Goal: Task Accomplishment & Management: Manage account settings

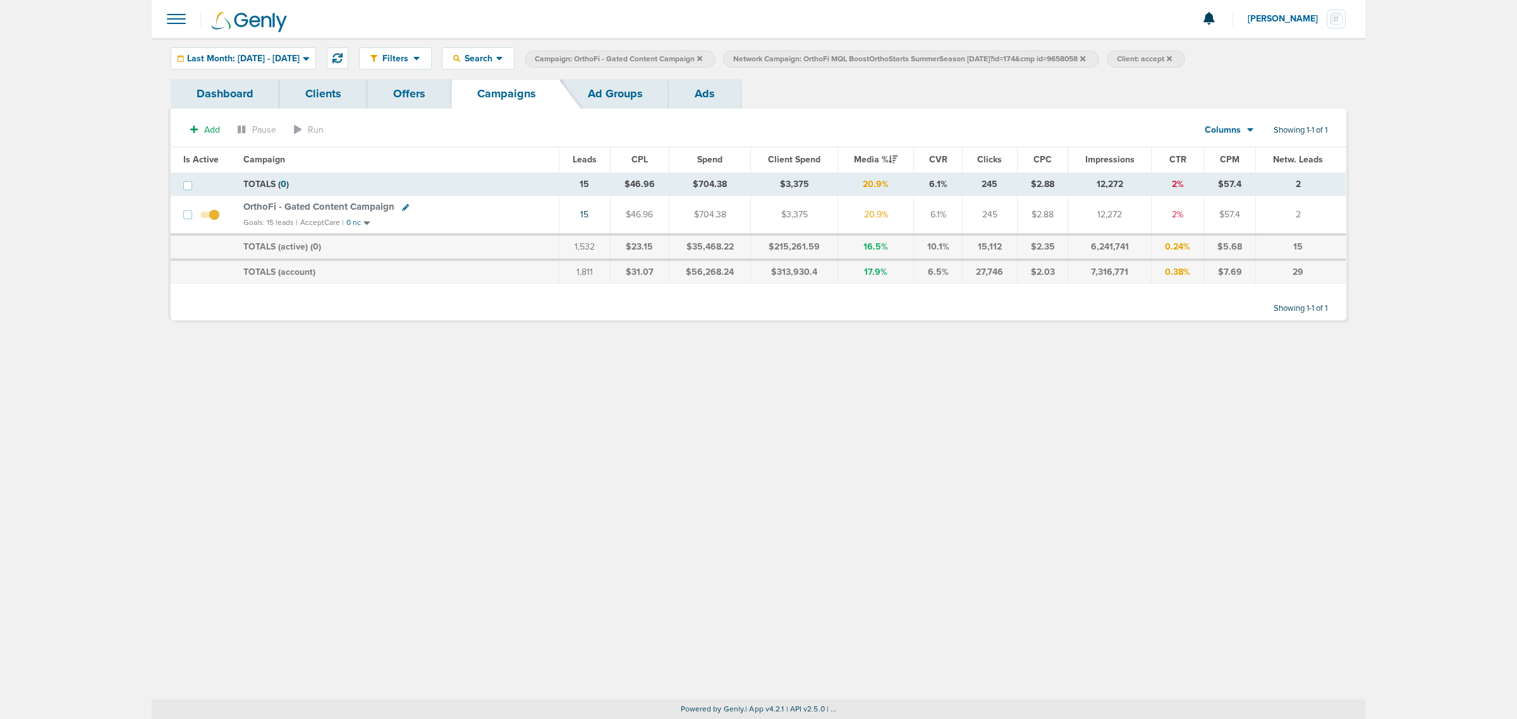
click at [702, 57] on icon at bounding box center [699, 59] width 5 height 8
click at [887, 57] on icon at bounding box center [884, 58] width 5 height 5
click at [887, 55] on icon at bounding box center [884, 59] width 5 height 8
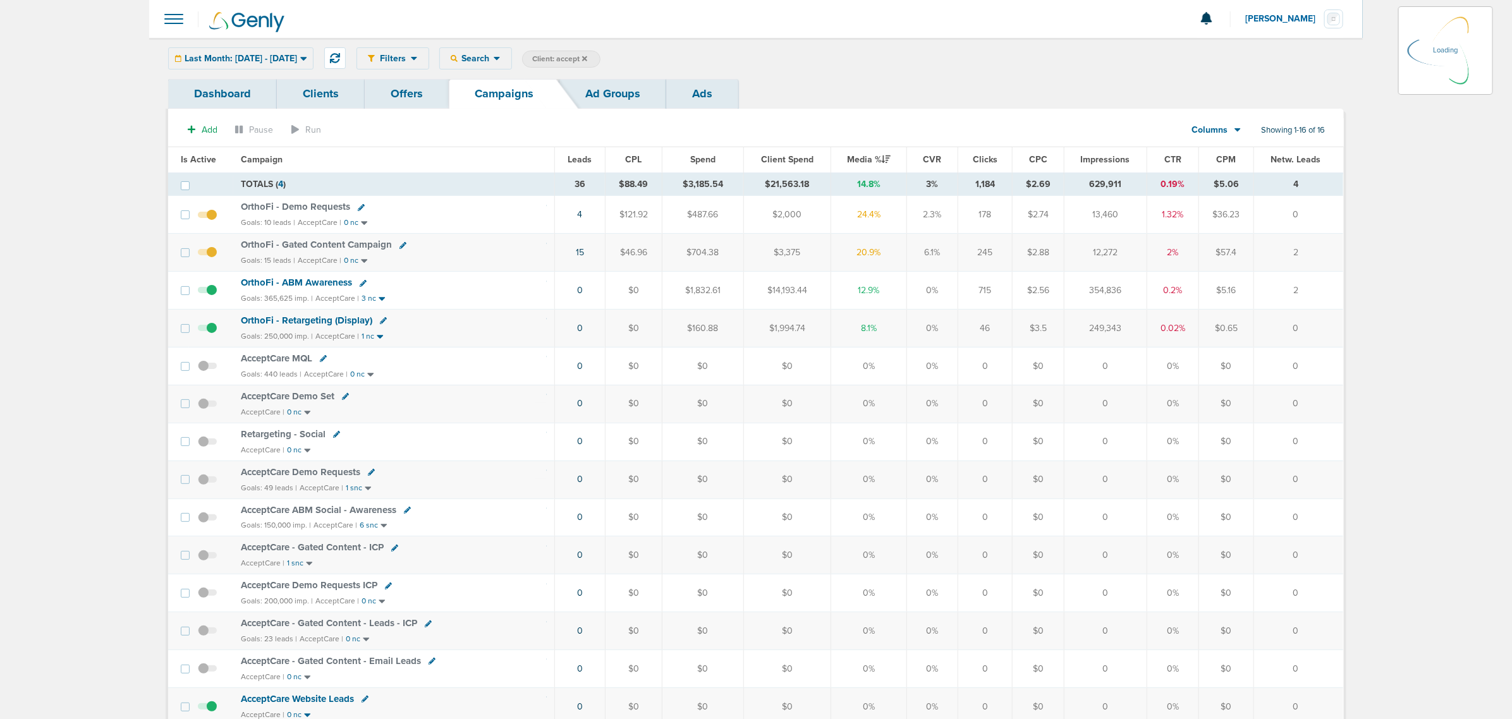
click at [587, 58] on icon at bounding box center [584, 59] width 5 height 8
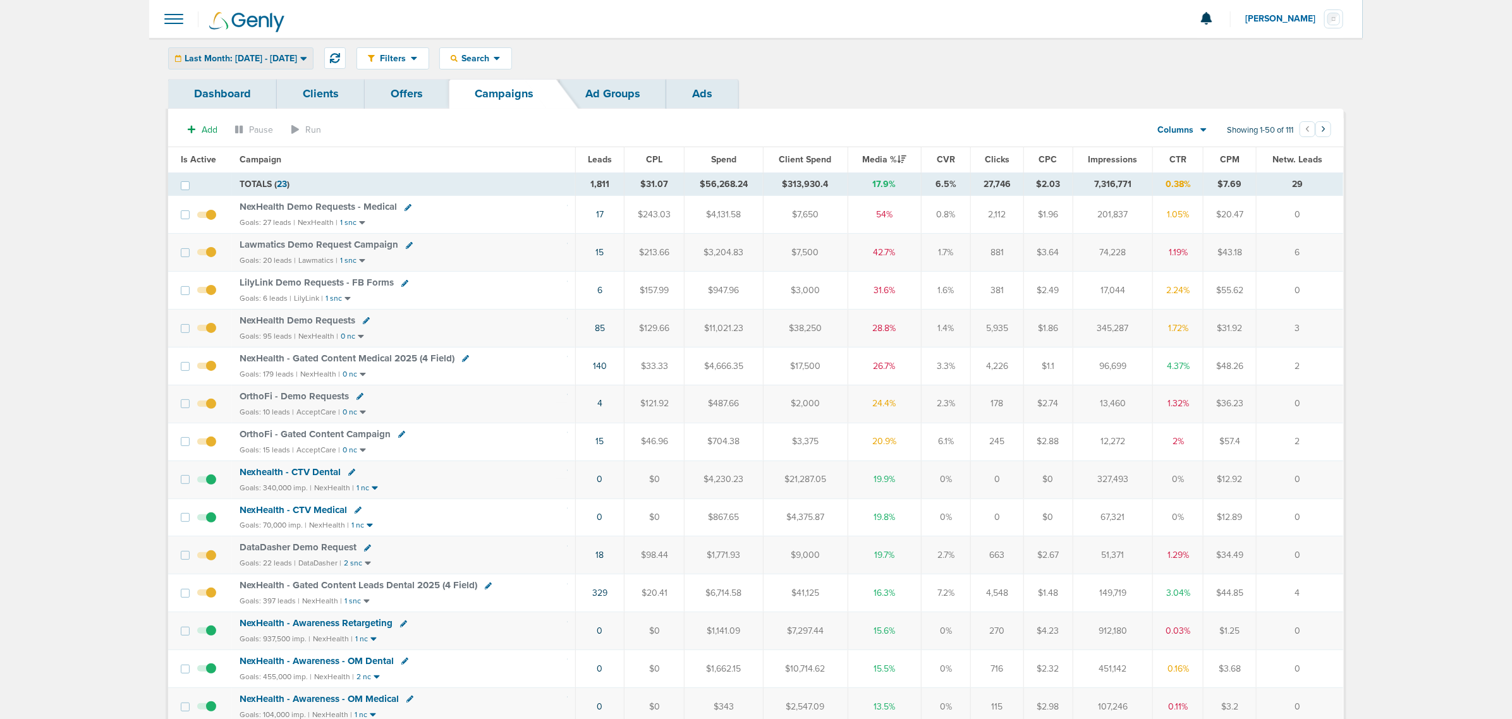
click at [206, 66] on div "Last Month: [DATE] - [DATE]" at bounding box center [241, 58] width 144 height 21
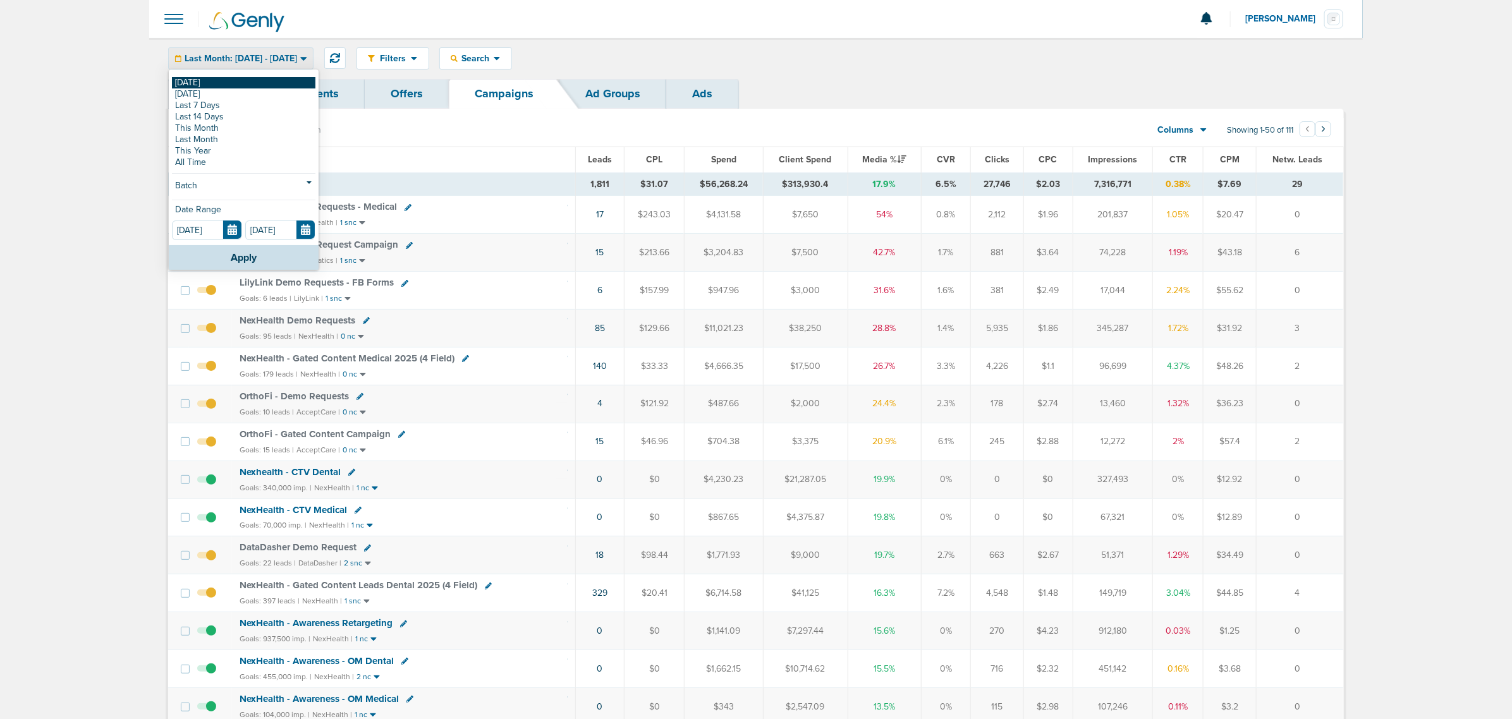
click at [205, 79] on link "[DATE]" at bounding box center [244, 82] width 144 height 11
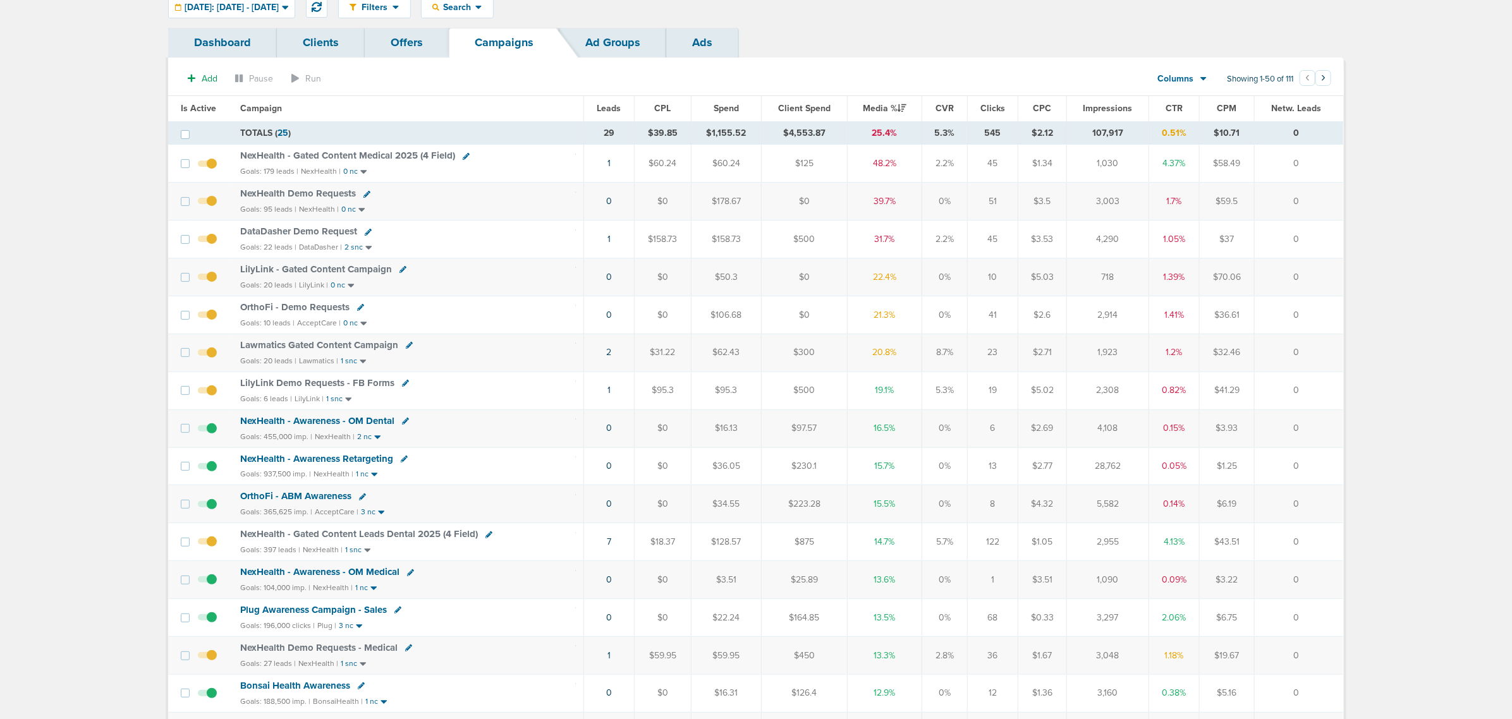
scroll to position [79, 0]
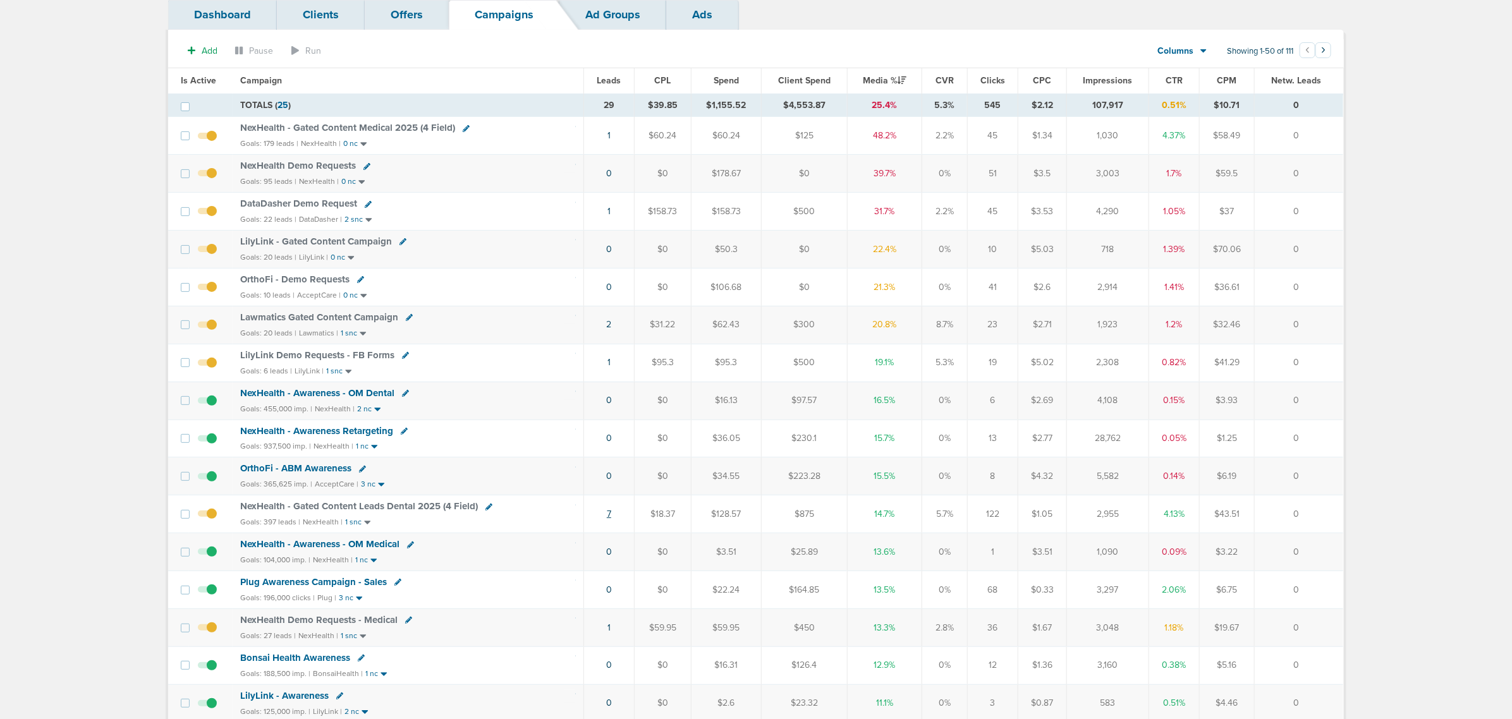
click at [608, 520] on link "7" at bounding box center [609, 514] width 4 height 11
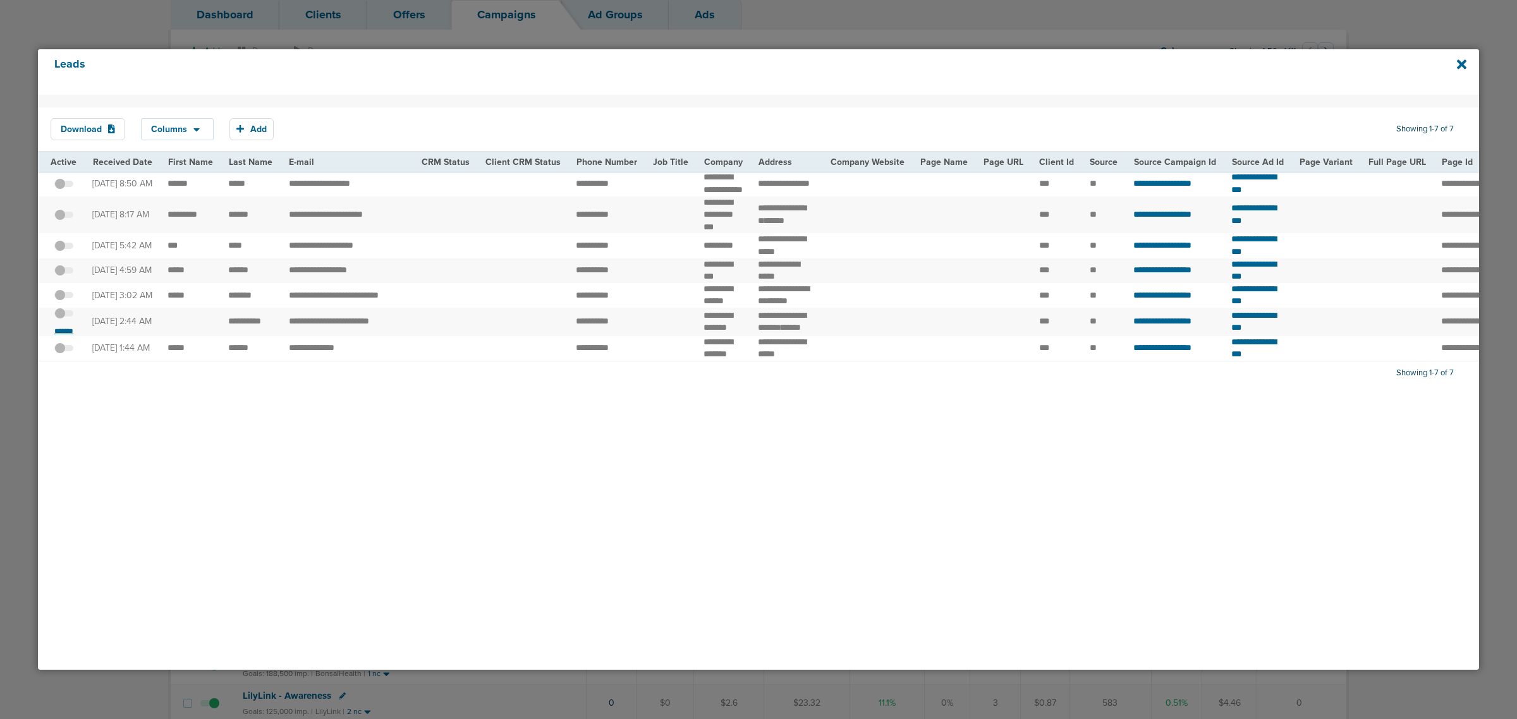
click at [54, 336] on small "*******" at bounding box center [64, 331] width 27 height 10
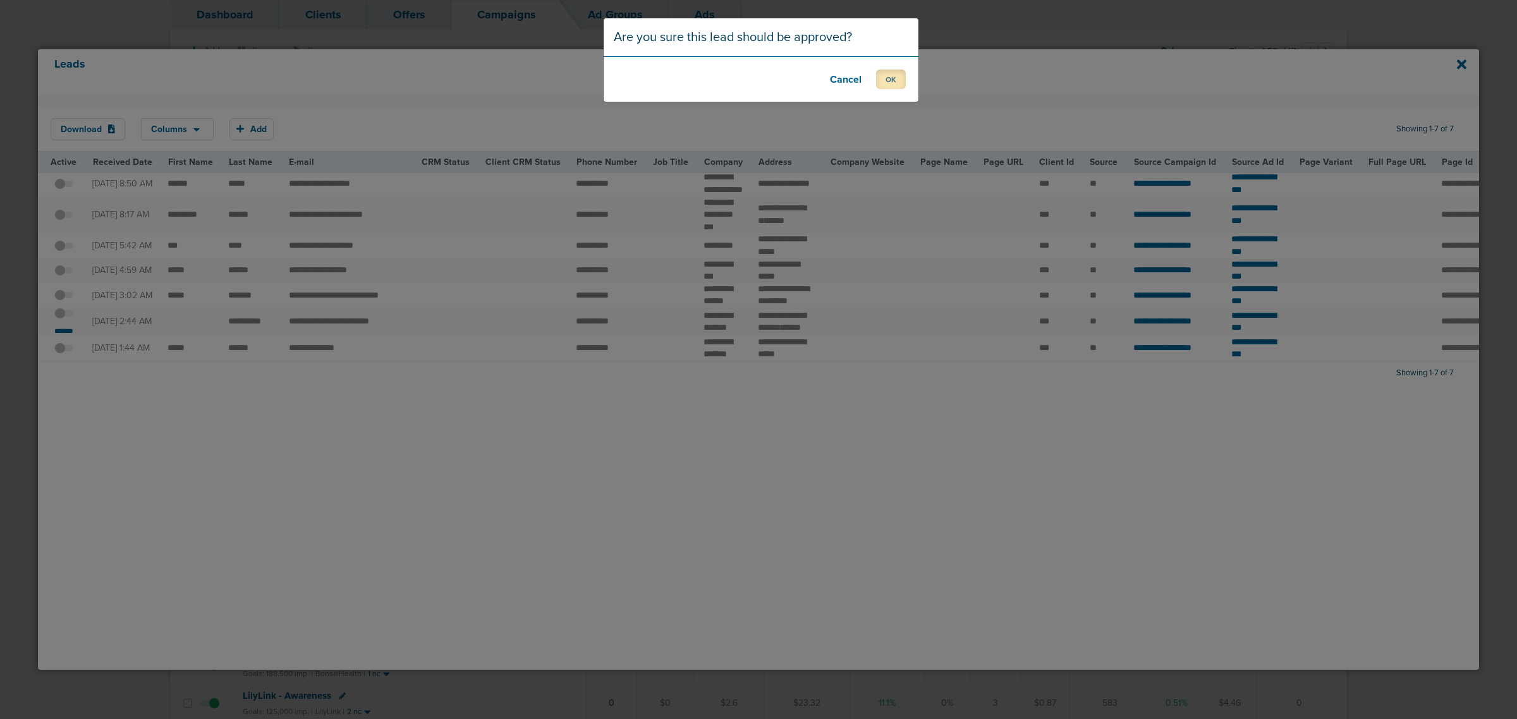
click at [893, 83] on button "OK" at bounding box center [891, 80] width 30 height 20
click at [896, 83] on button "OK" at bounding box center [891, 80] width 30 height 20
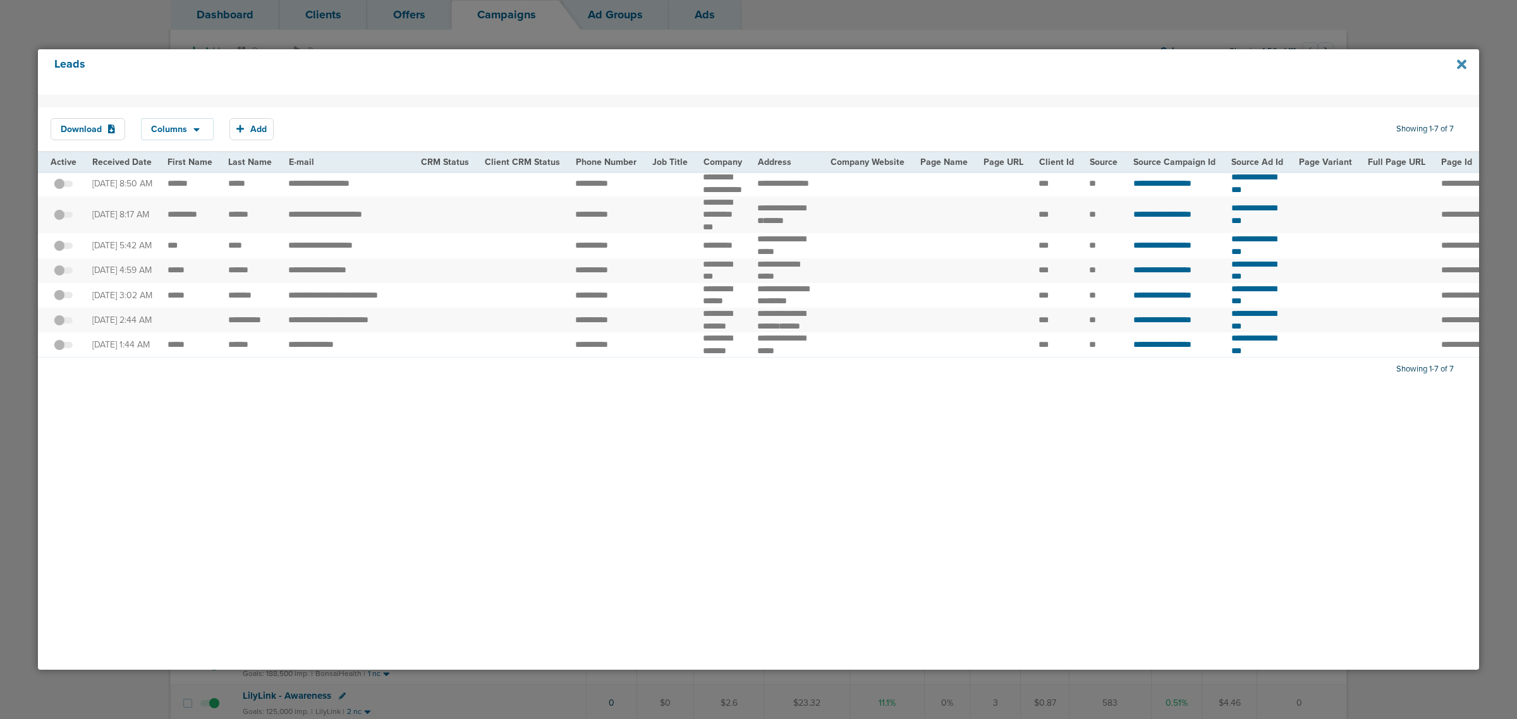
click at [1463, 65] on icon at bounding box center [1461, 63] width 9 height 9
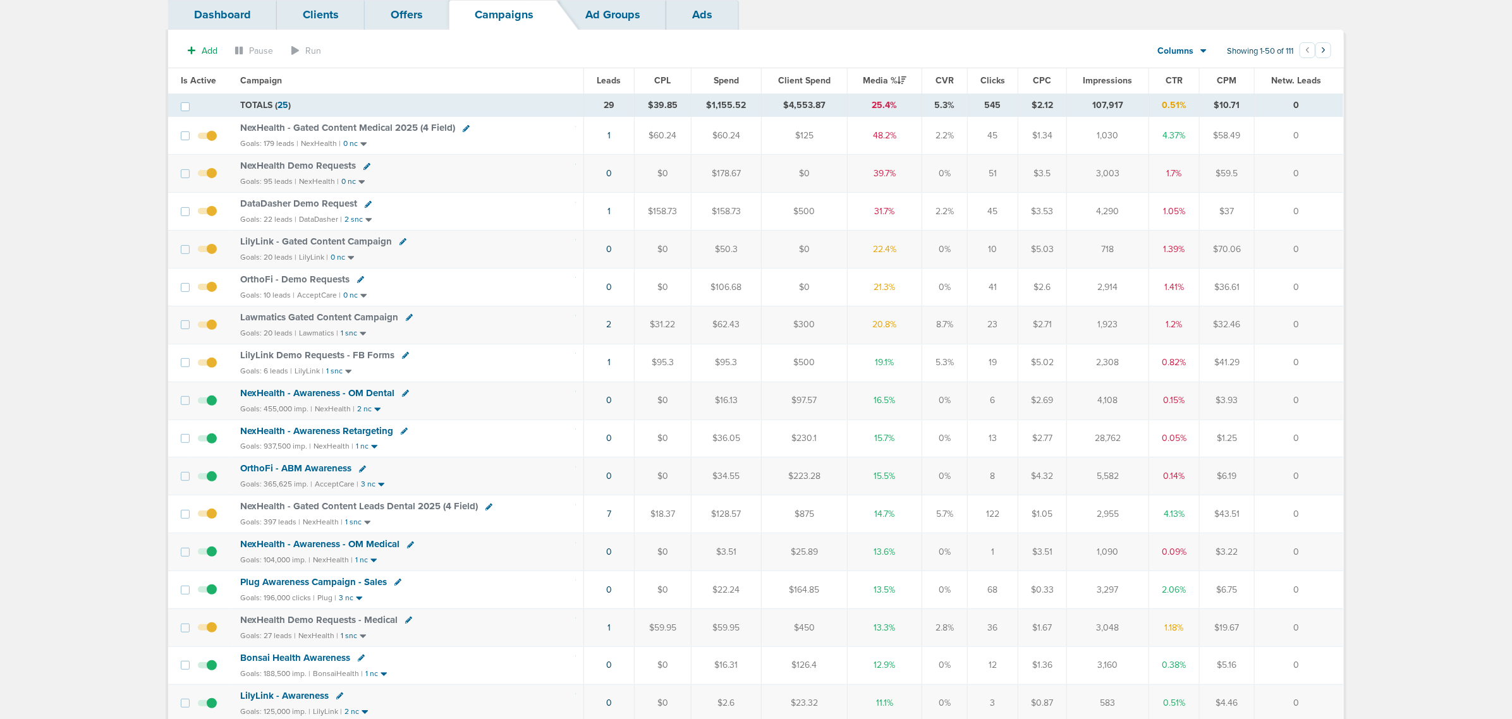
drag, startPoint x: 427, startPoint y: 247, endPoint x: 1323, endPoint y: 260, distance: 895.9
click at [1323, 260] on tr "LilyLink - Gated Content Campaign Goals: 20 leads | LilyLink | 0 nc 0 $0 $50.3 …" at bounding box center [755, 250] width 1175 height 38
click at [1324, 258] on td "0" at bounding box center [1299, 250] width 89 height 38
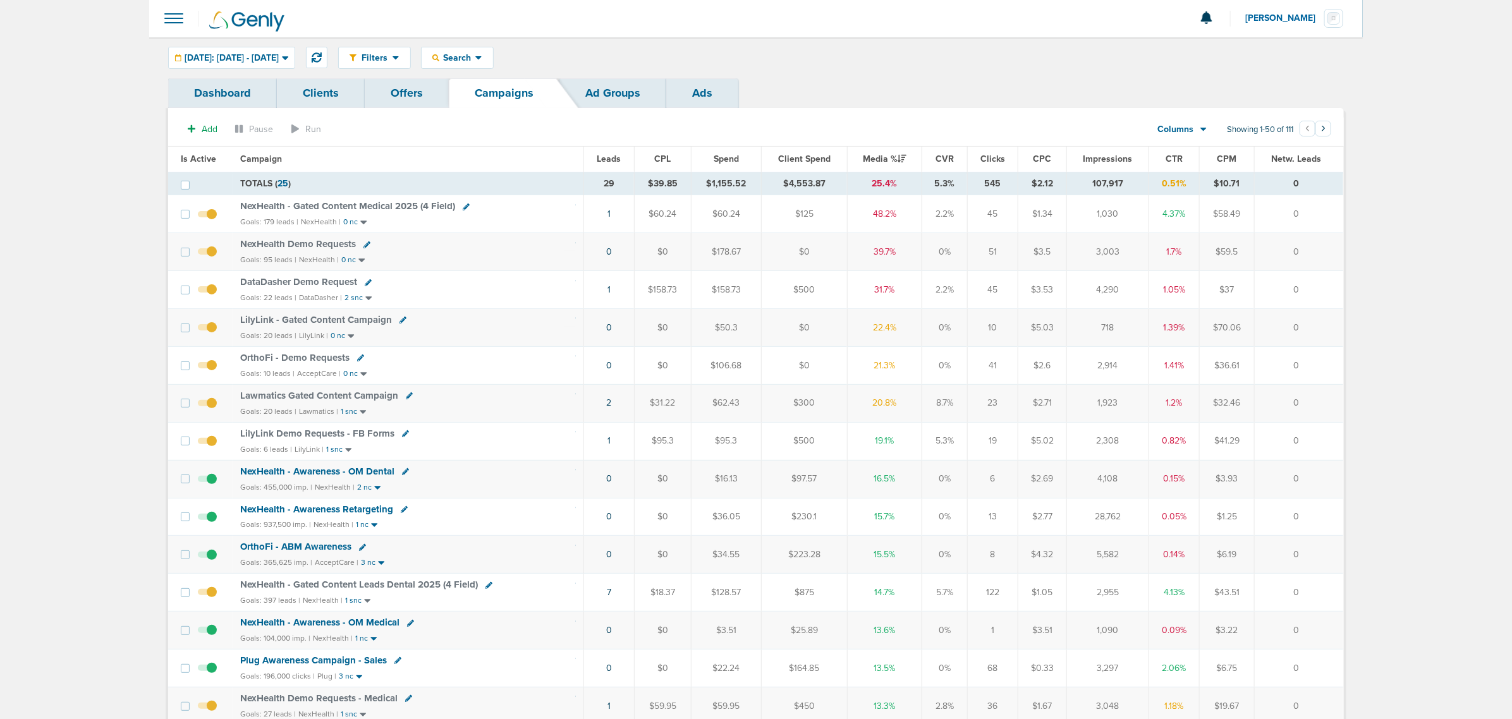
scroll to position [0, 0]
click at [402, 438] on icon at bounding box center [405, 434] width 7 height 7
select select
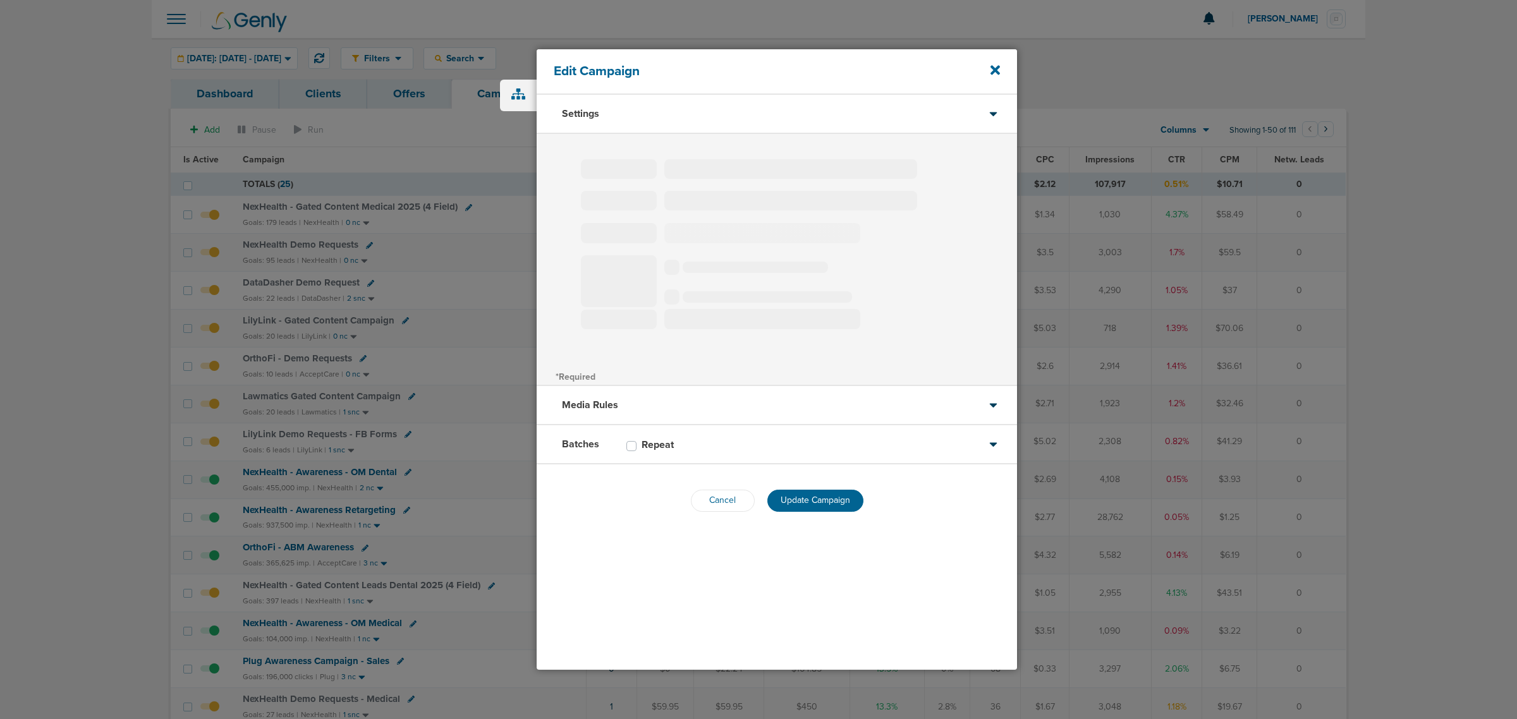
type input "LilyLink Demo Requests - FB Forms"
select select "Leads"
radio input "true"
select select "readOnly"
select select "1"
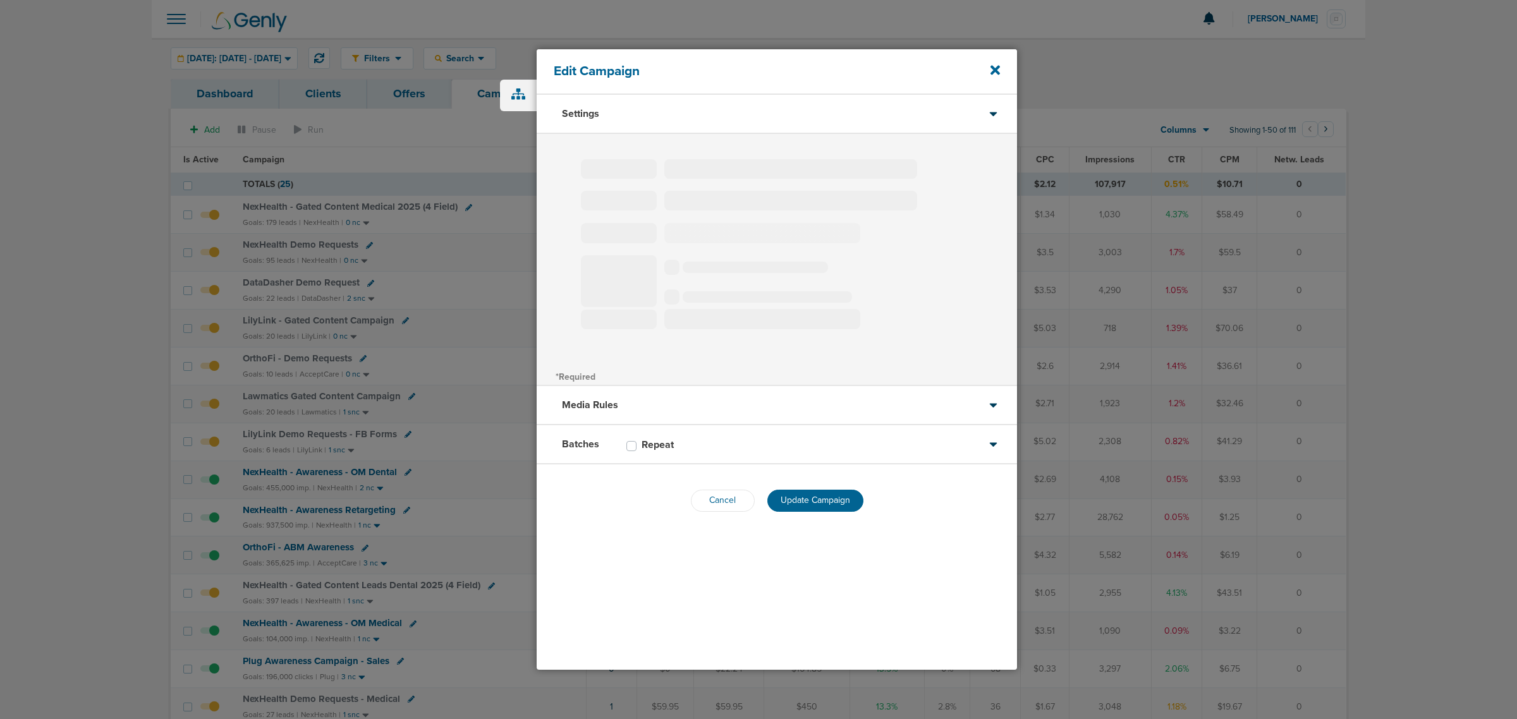
select select "2"
select select "4"
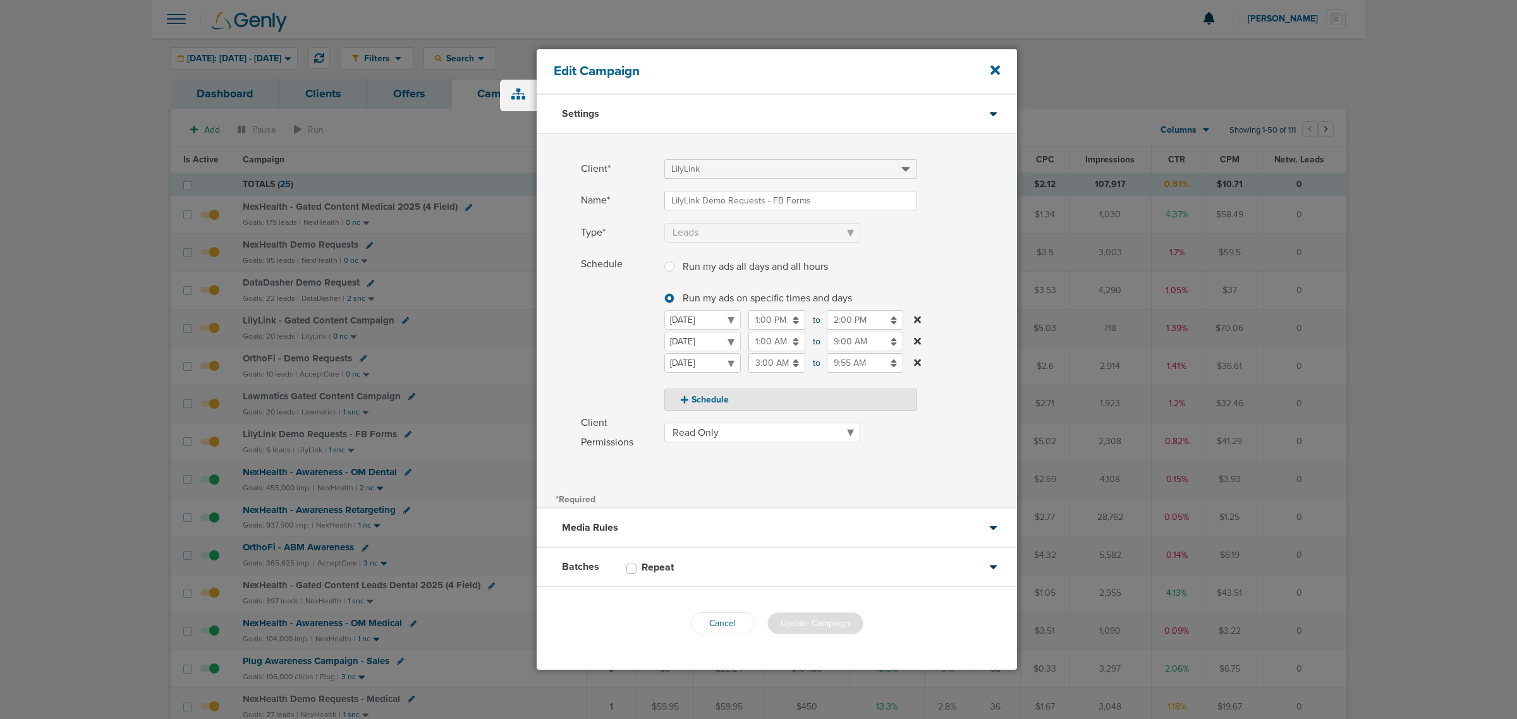
click at [695, 358] on select "[DATE] [DATE] [DATE] [DATE] [DATE] [DATE] [DATE]" at bounding box center [702, 363] width 76 height 20
select select "3"
click at [776, 369] on input "3:00 AM" at bounding box center [776, 363] width 57 height 20
click at [754, 453] on icon at bounding box center [753, 453] width 11 height 8
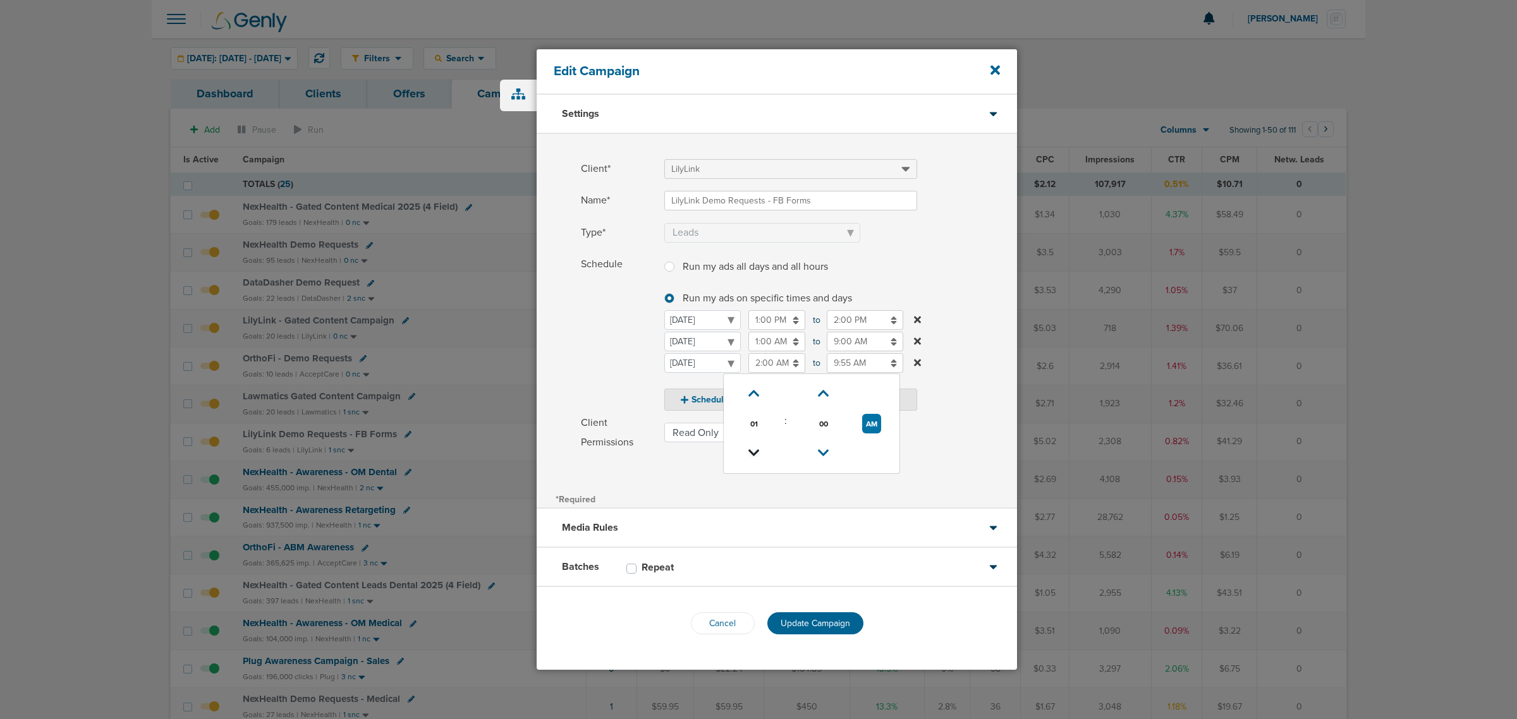
type input "1:00 AM"
click at [843, 364] on input "9:55 AM" at bounding box center [865, 363] width 76 height 20
click at [836, 444] on link at bounding box center [832, 454] width 22 height 20
type input "8:55 AM"
click at [970, 345] on label "Schedule Run my ads all days and all hours Run my ads all days and all hours Ru…" at bounding box center [799, 333] width 436 height 157
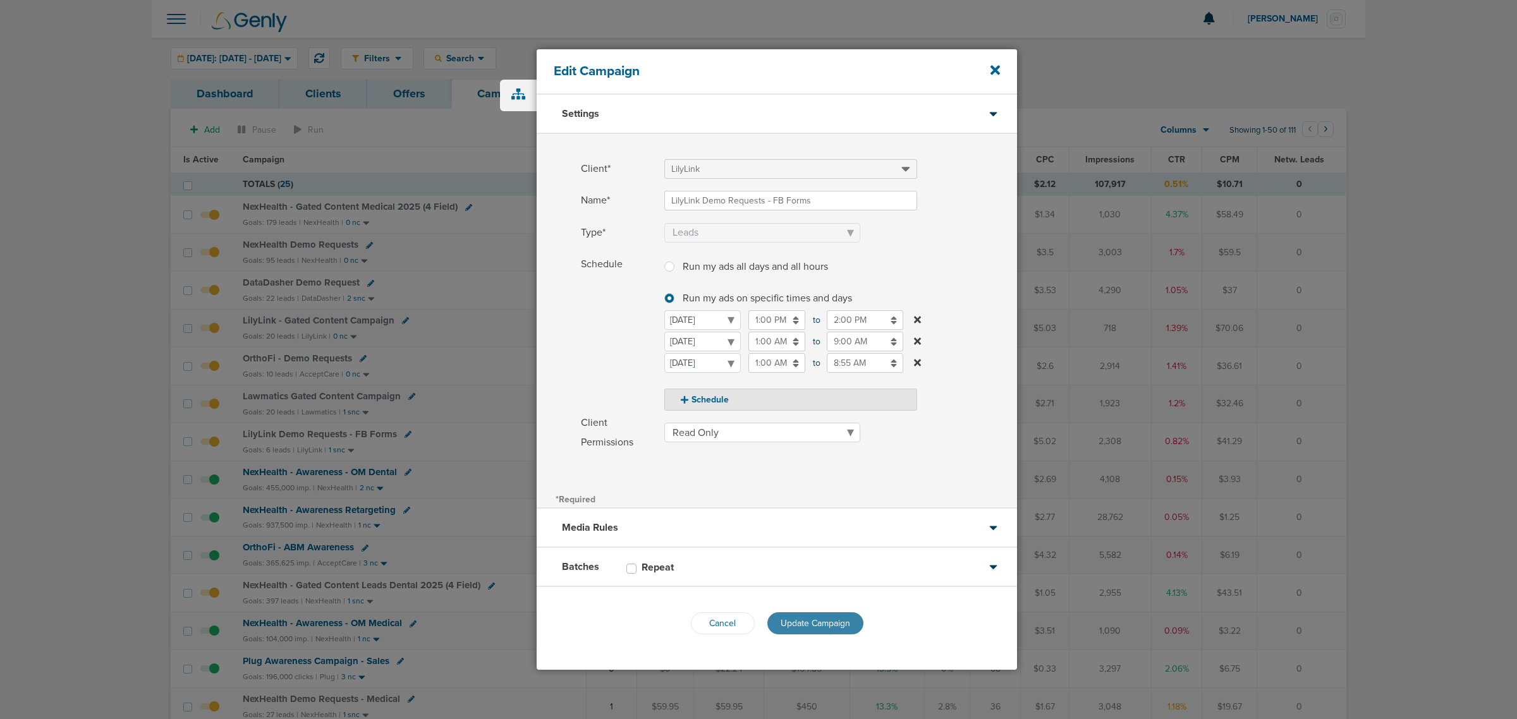
click at [819, 613] on button "Update Campaign" at bounding box center [815, 624] width 96 height 22
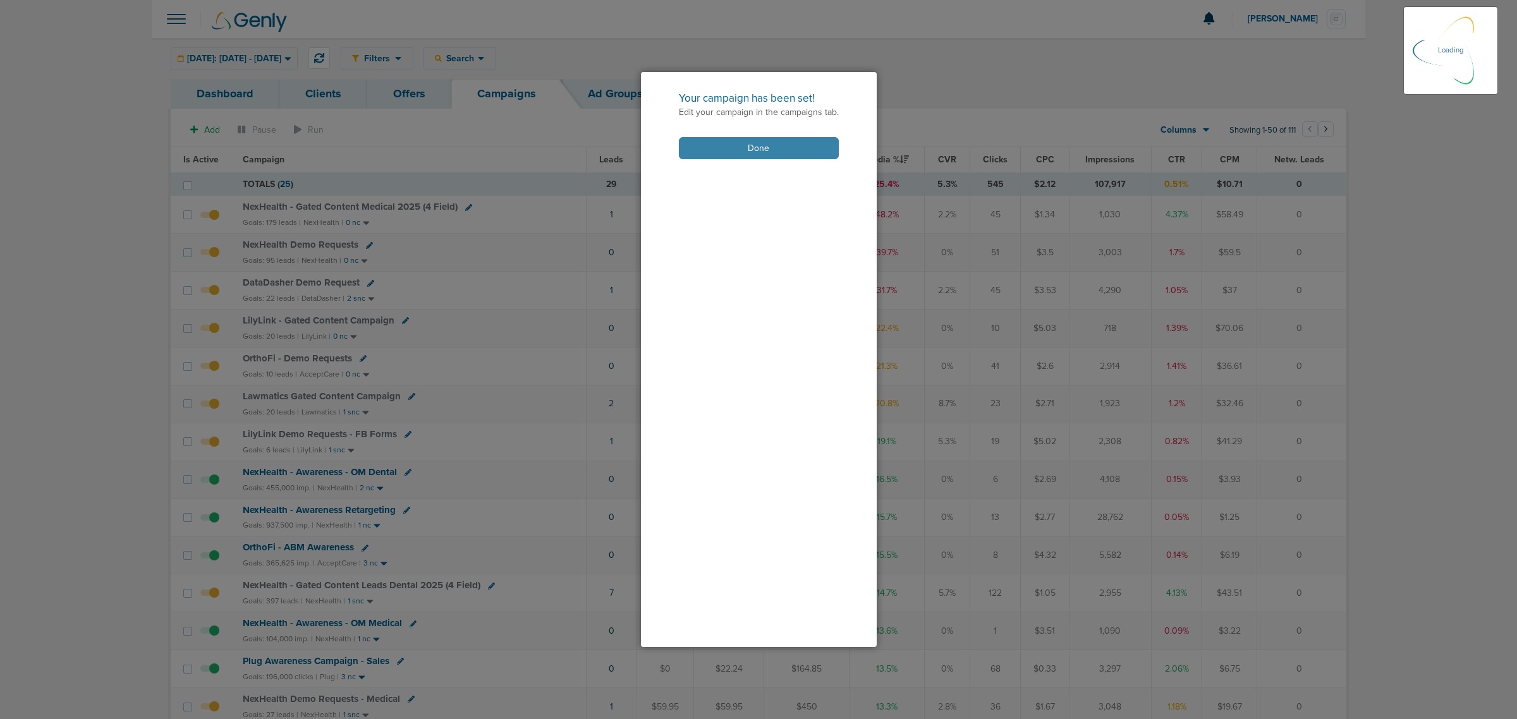
click at [735, 140] on button "Done" at bounding box center [759, 148] width 160 height 22
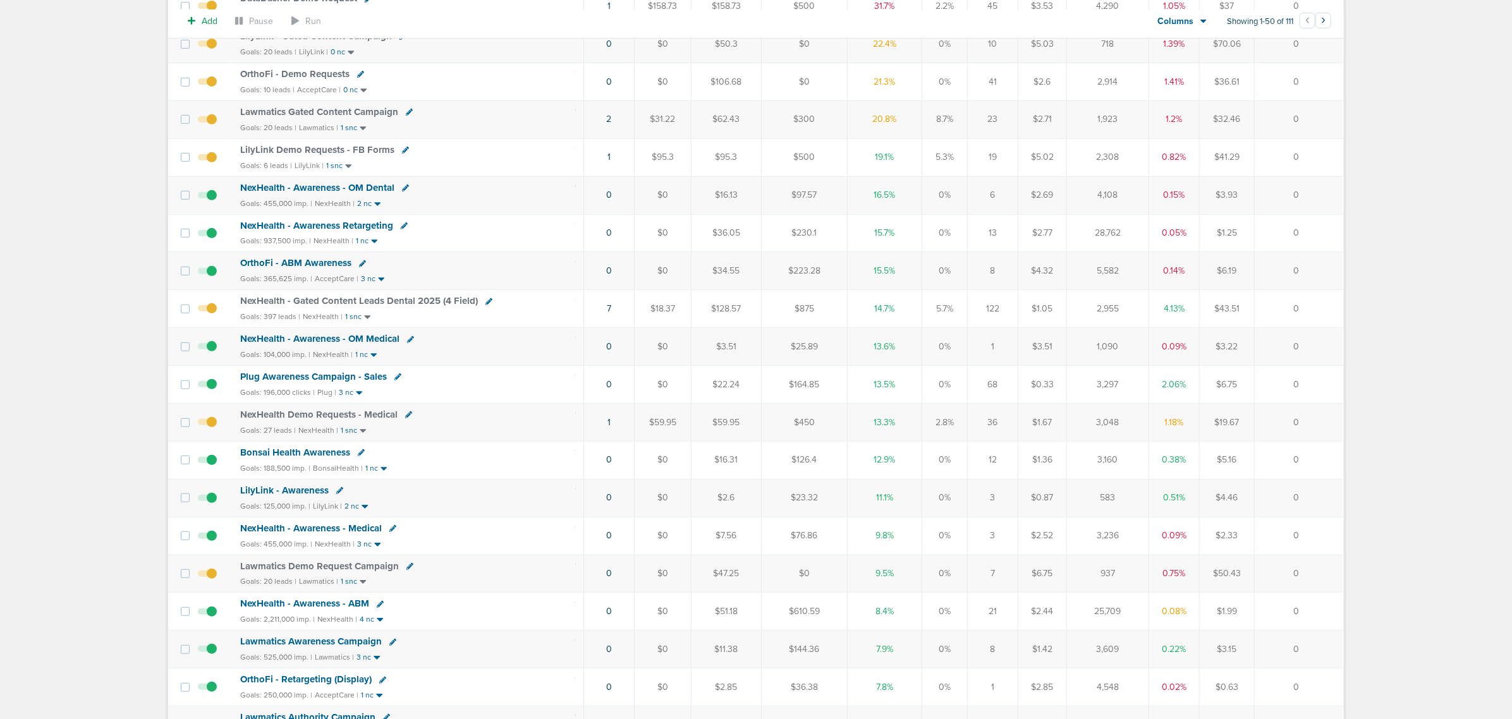
scroll to position [316, 0]
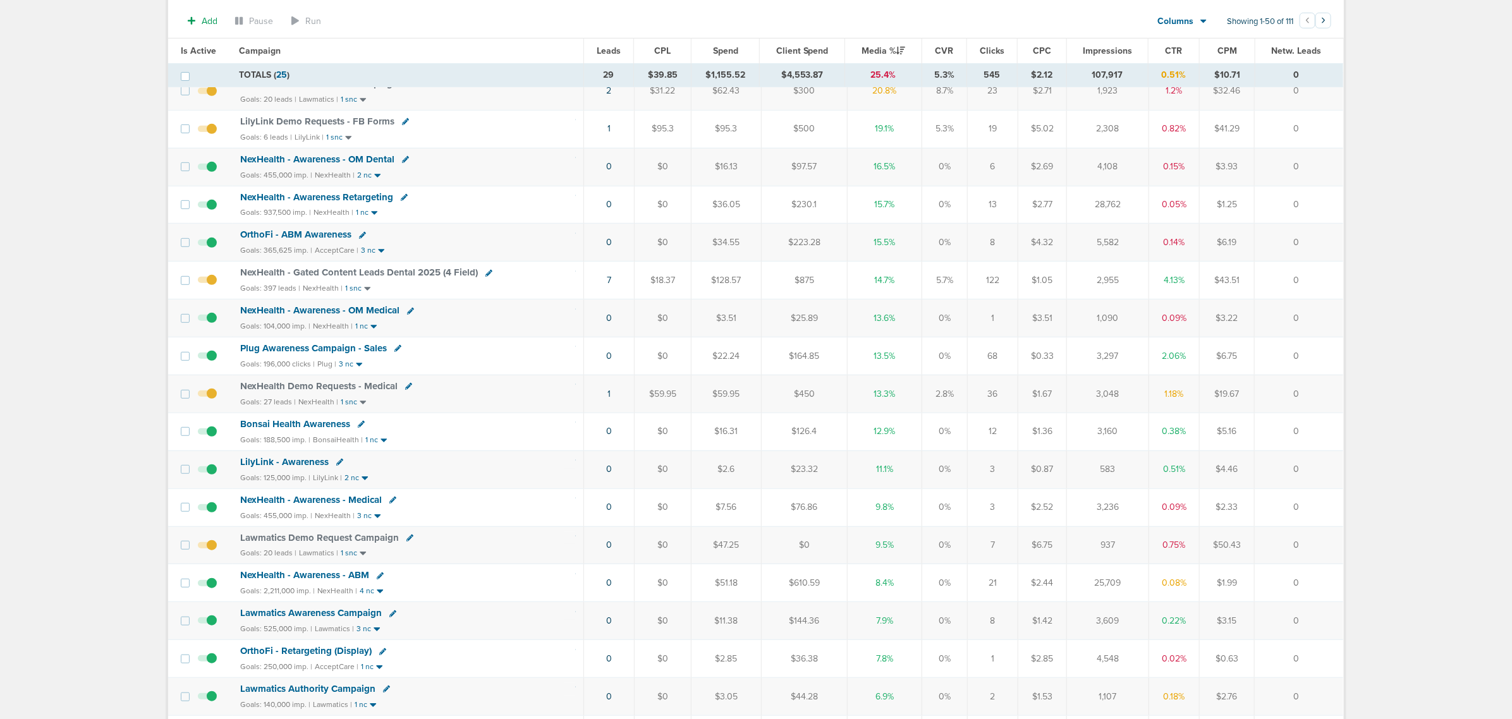
drag, startPoint x: 504, startPoint y: 288, endPoint x: 1322, endPoint y: 279, distance: 818.1
click at [1322, 279] on tr "NexHealth - Gated Content Leads Dental 2025 (4 Field) Goals: 397 leads | NexHea…" at bounding box center [755, 281] width 1175 height 38
click at [1321, 279] on td "0" at bounding box center [1299, 281] width 89 height 38
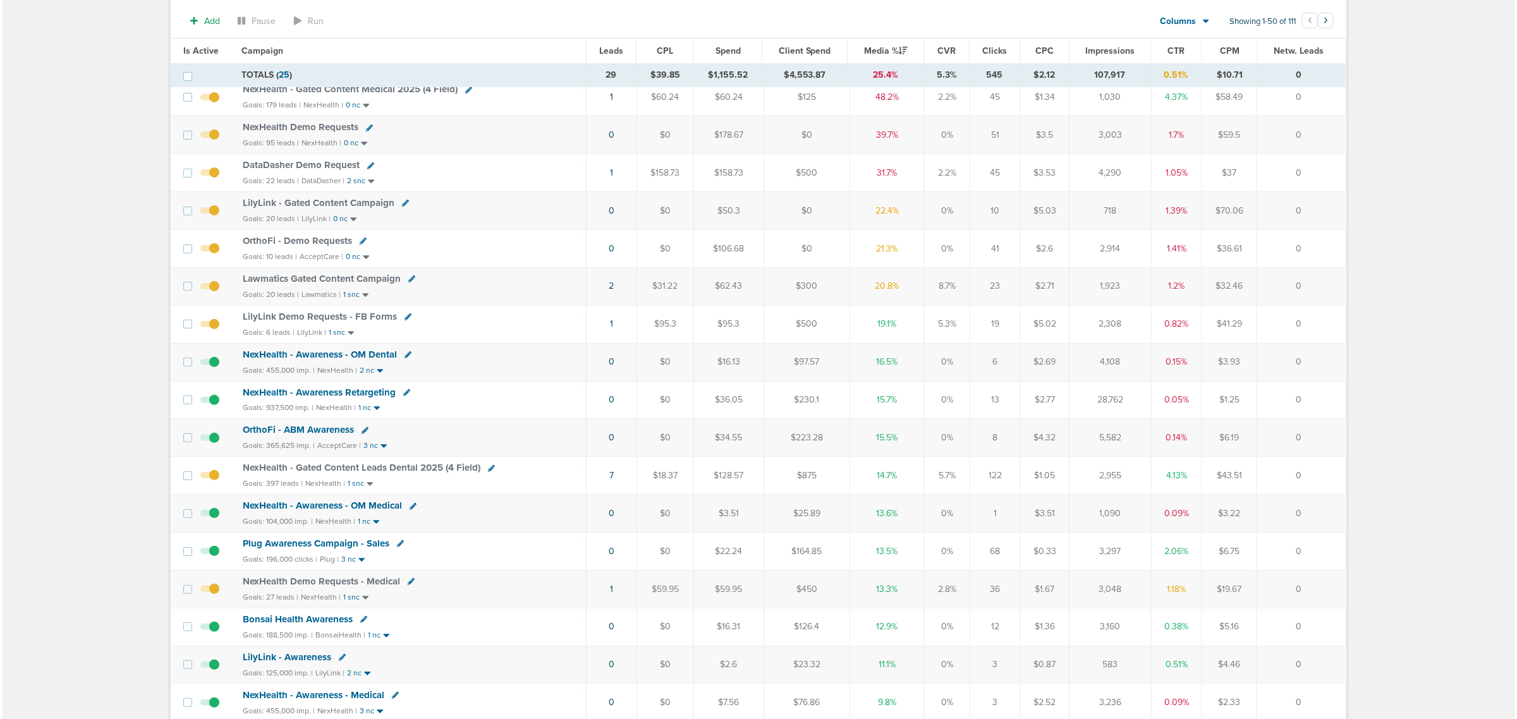
scroll to position [0, 0]
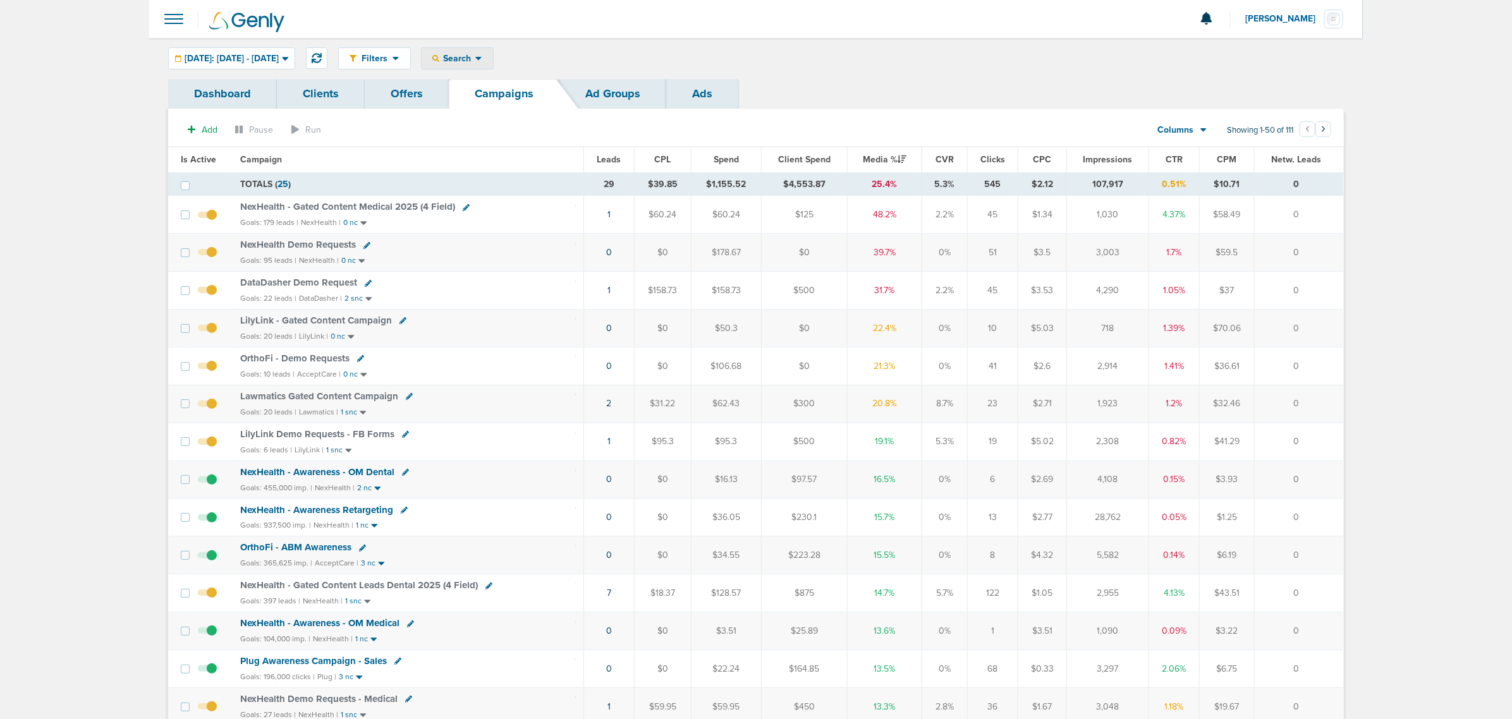
click at [482, 58] on icon at bounding box center [478, 59] width 6 height 4
click at [503, 103] on link "Client" at bounding box center [487, 100] width 131 height 16
type input "bonsi"
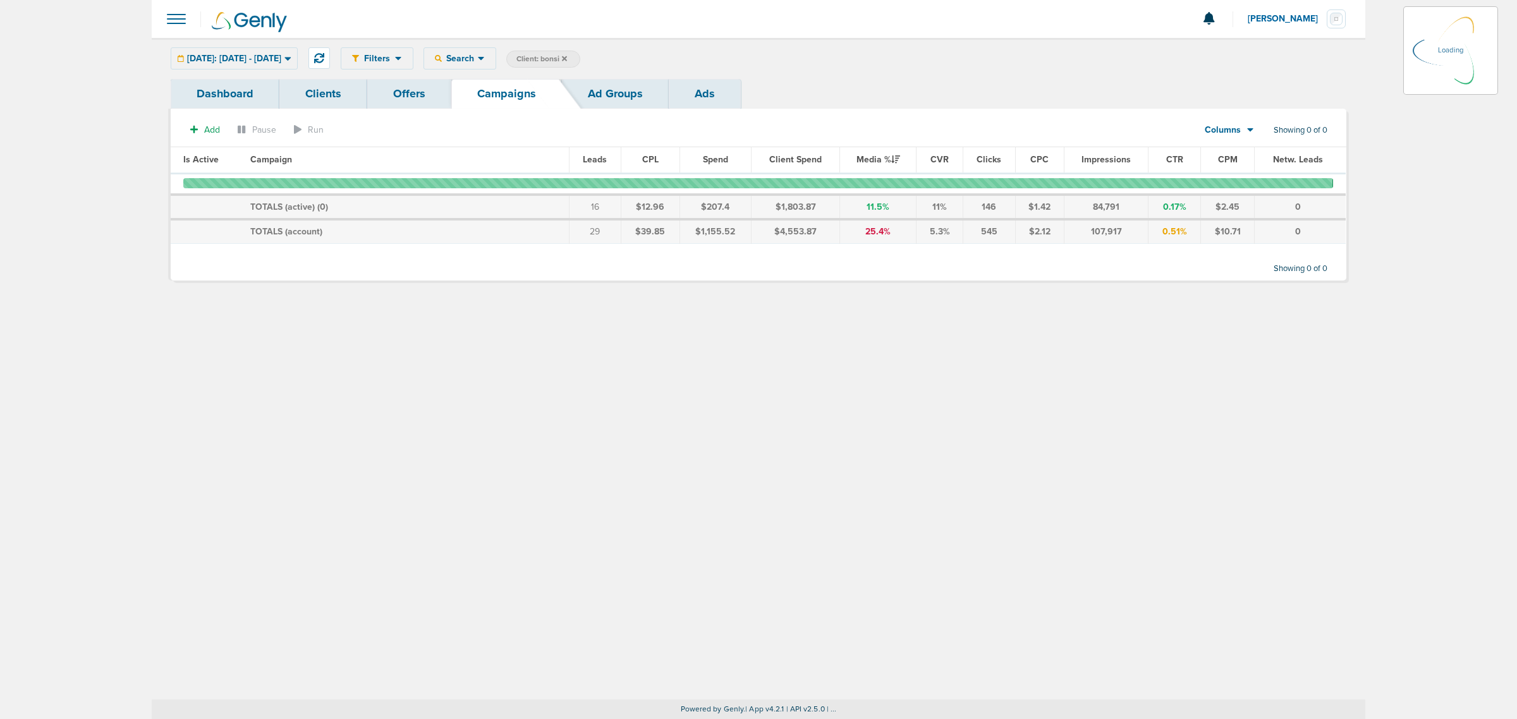
click at [567, 60] on span "Client: bonsi" at bounding box center [541, 59] width 51 height 11
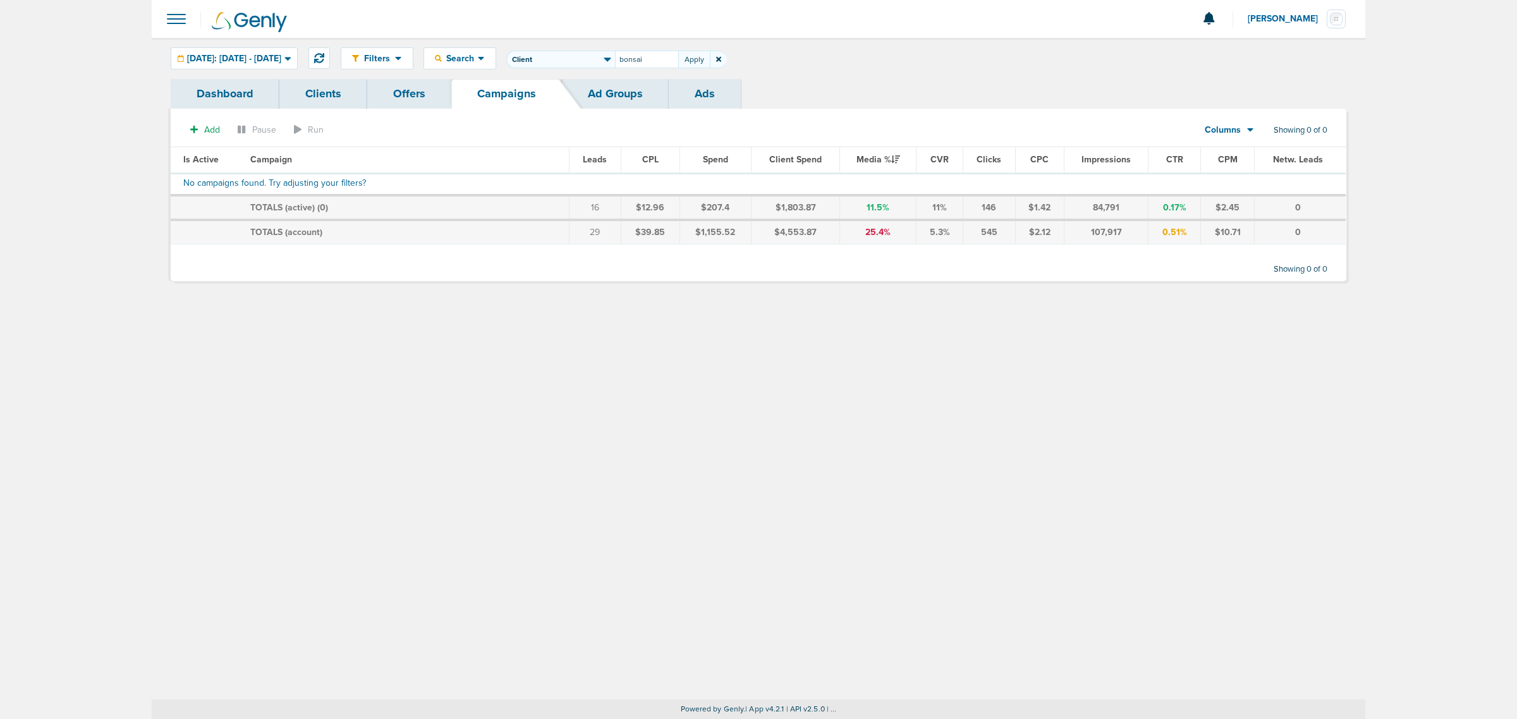
type input "bonsai"
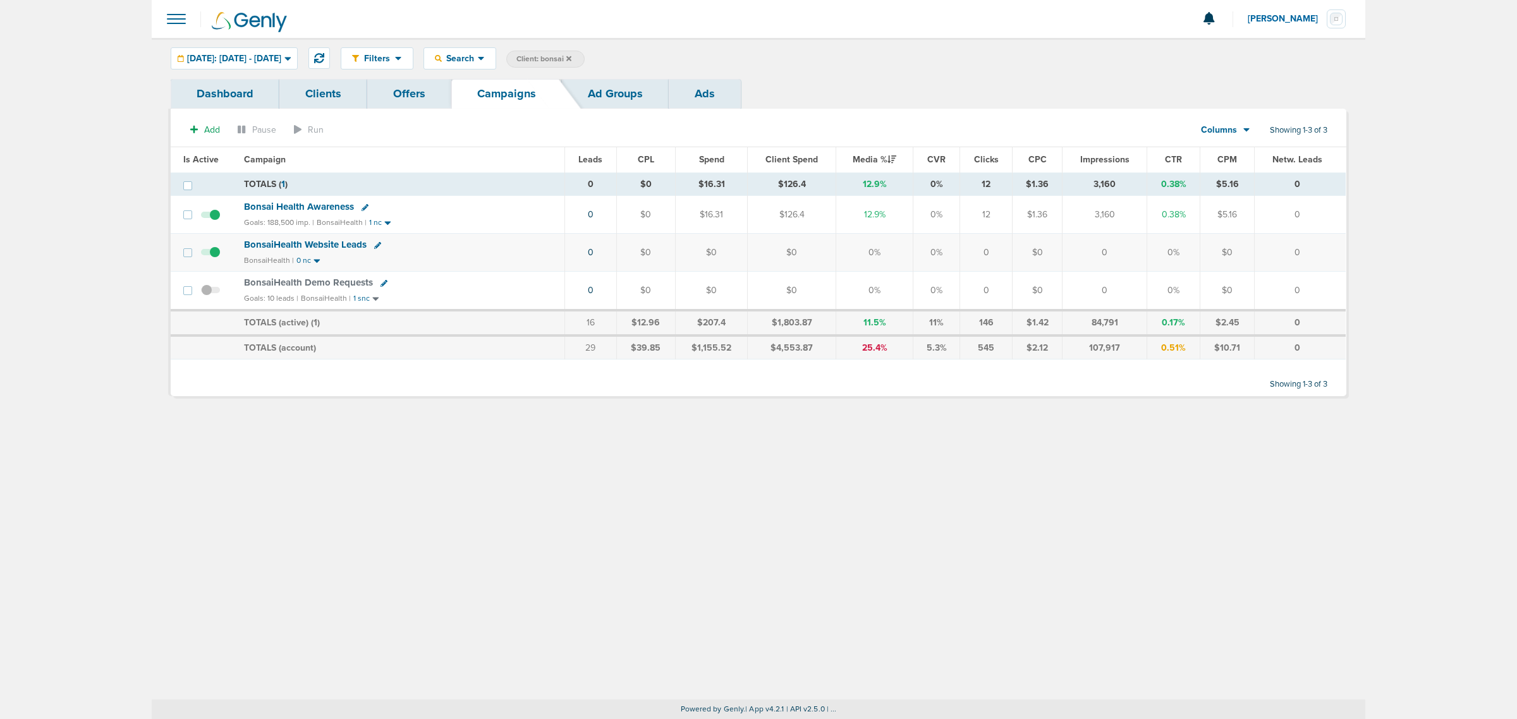
click at [383, 286] on icon at bounding box center [384, 283] width 7 height 7
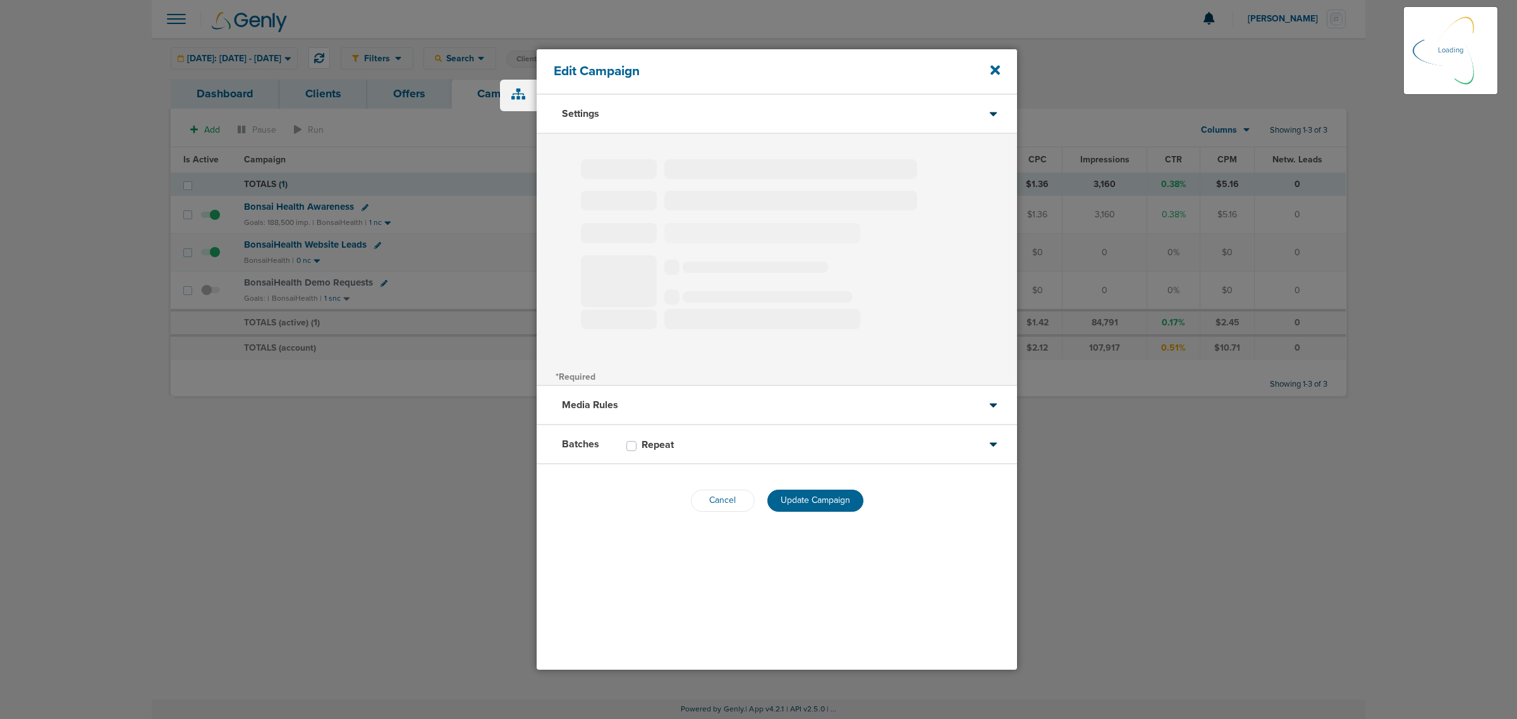
type input "BonsaiHealth Demo Requests"
select select "Leads"
radio input "true"
select select "readOnly"
select select "1"
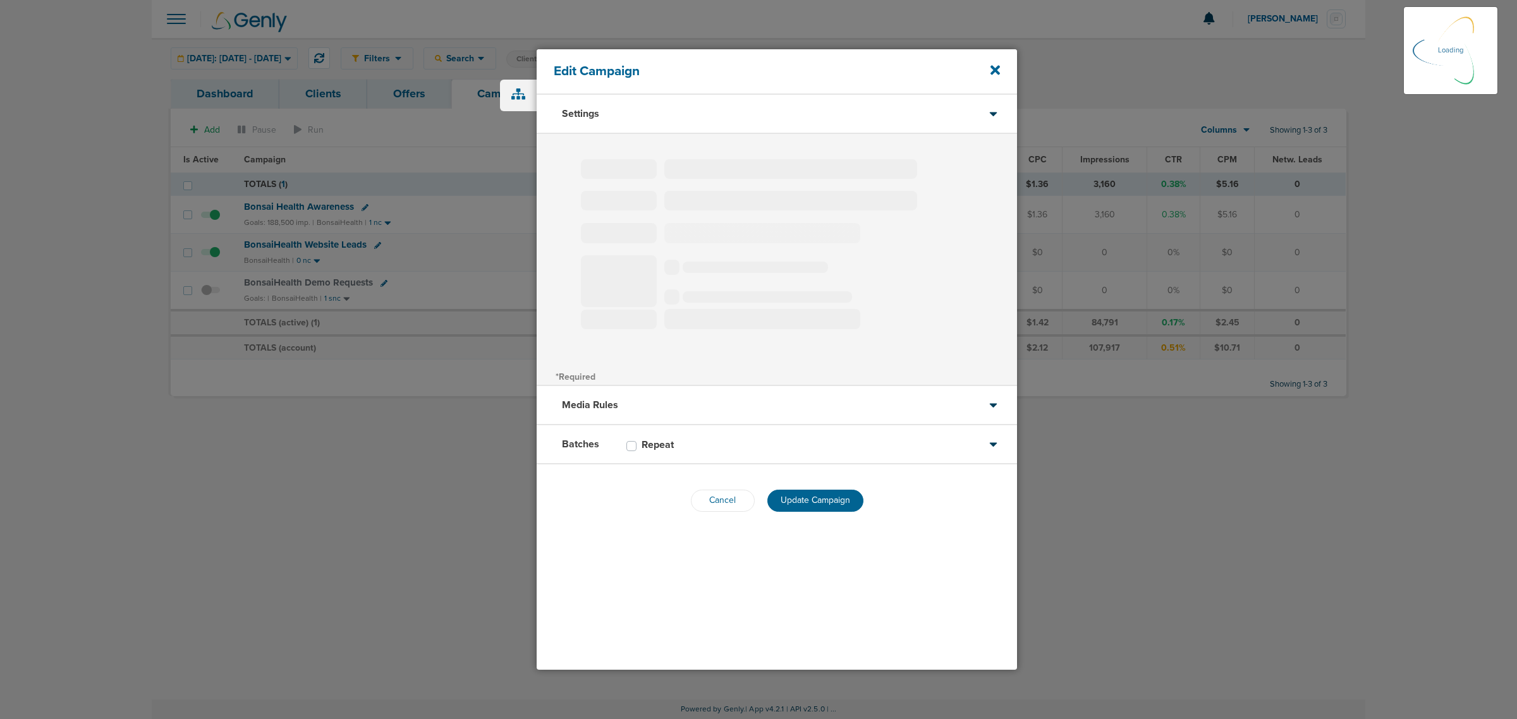
select select "2"
select select "3"
select select "4"
select select "6"
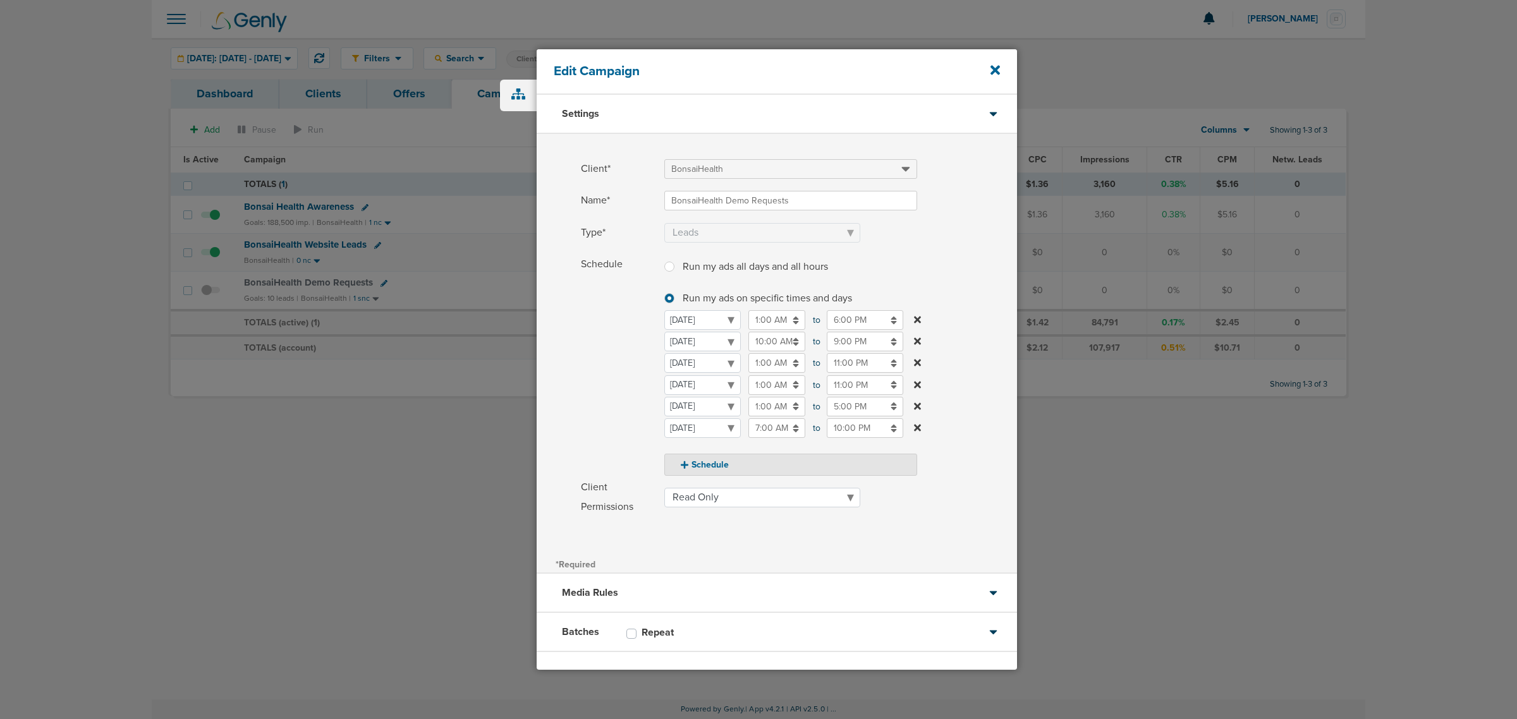
click at [779, 384] on input "1:00 AM" at bounding box center [776, 386] width 57 height 20
click at [757, 415] on icon at bounding box center [753, 416] width 11 height 8
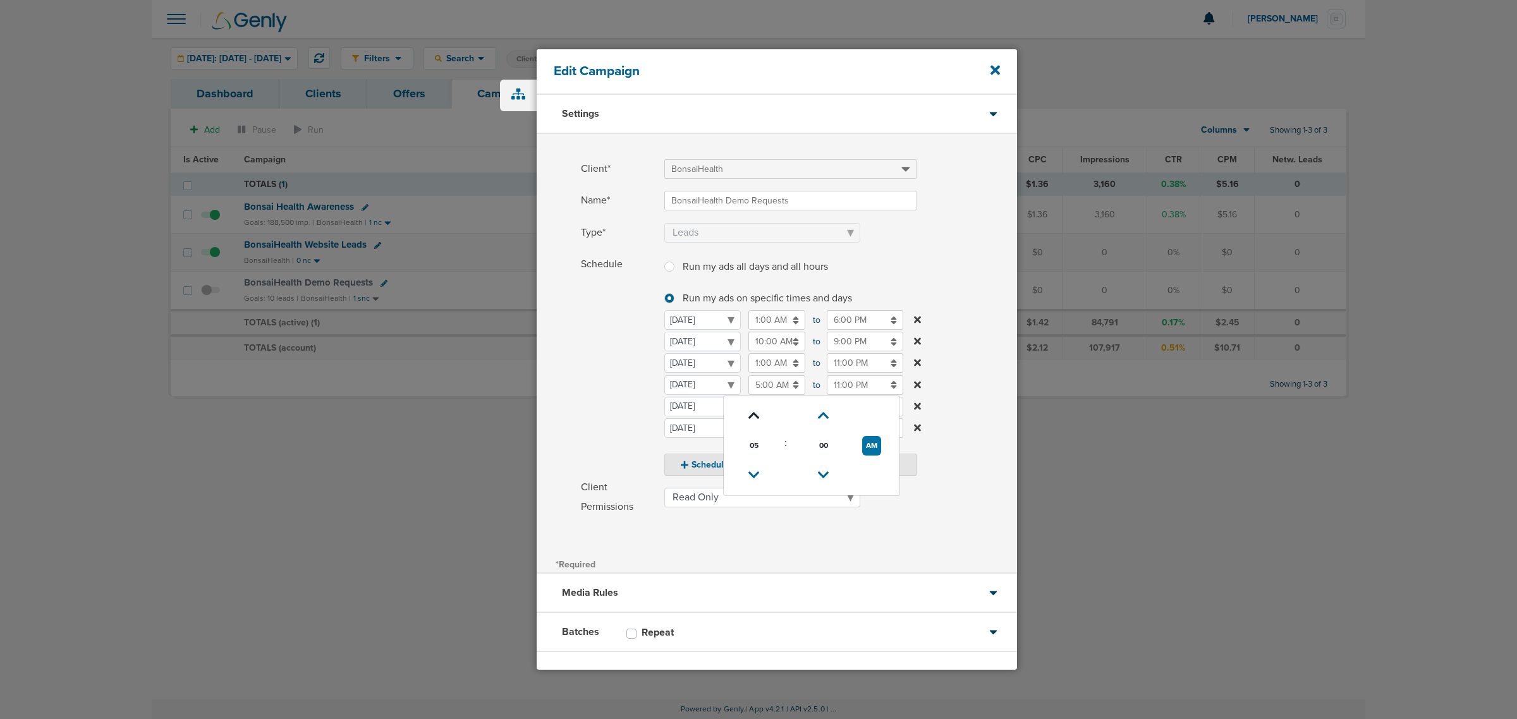
click at [757, 415] on icon at bounding box center [753, 416] width 11 height 8
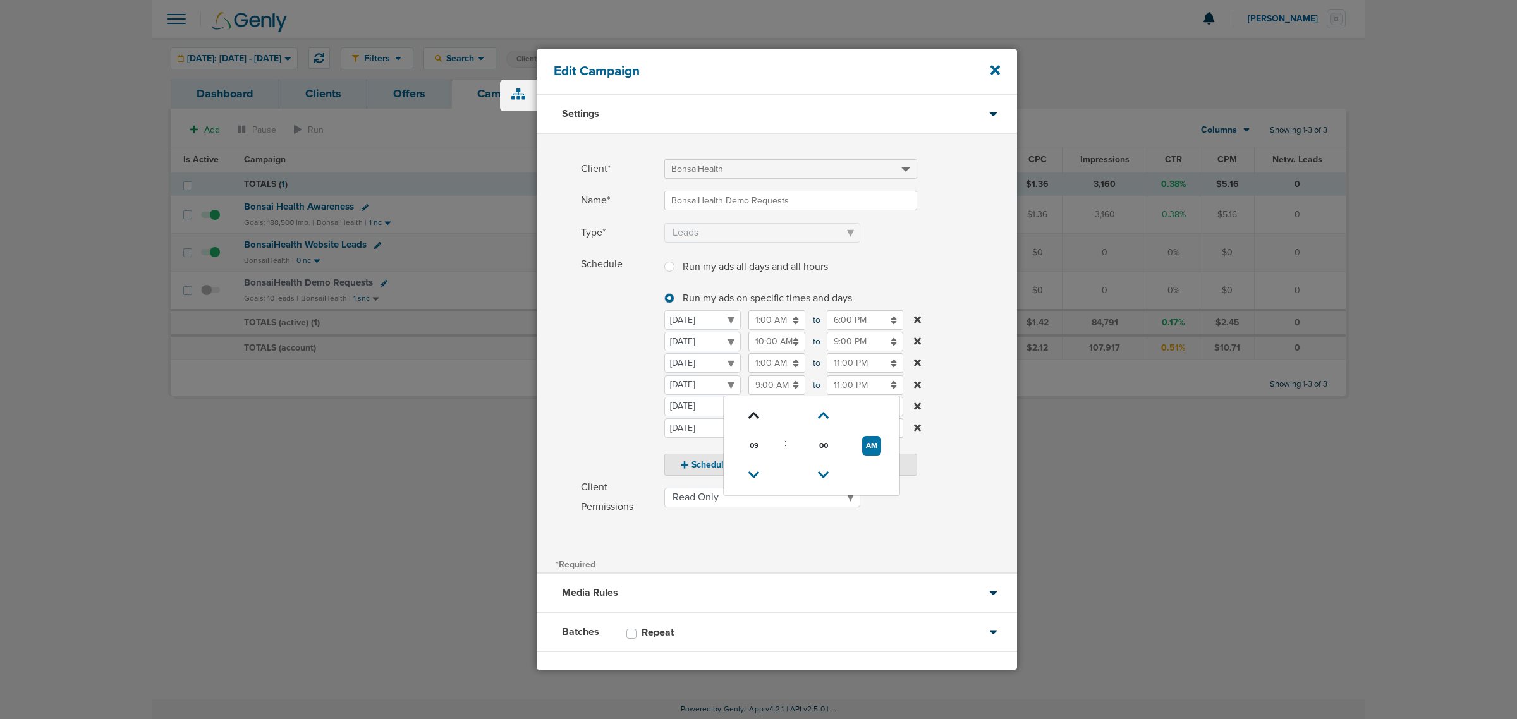
type input "10:00 AM"
click at [860, 390] on input "11:00 PM" at bounding box center [865, 386] width 76 height 20
click at [829, 474] on icon at bounding box center [832, 476] width 11 height 8
type input "9:00 PM"
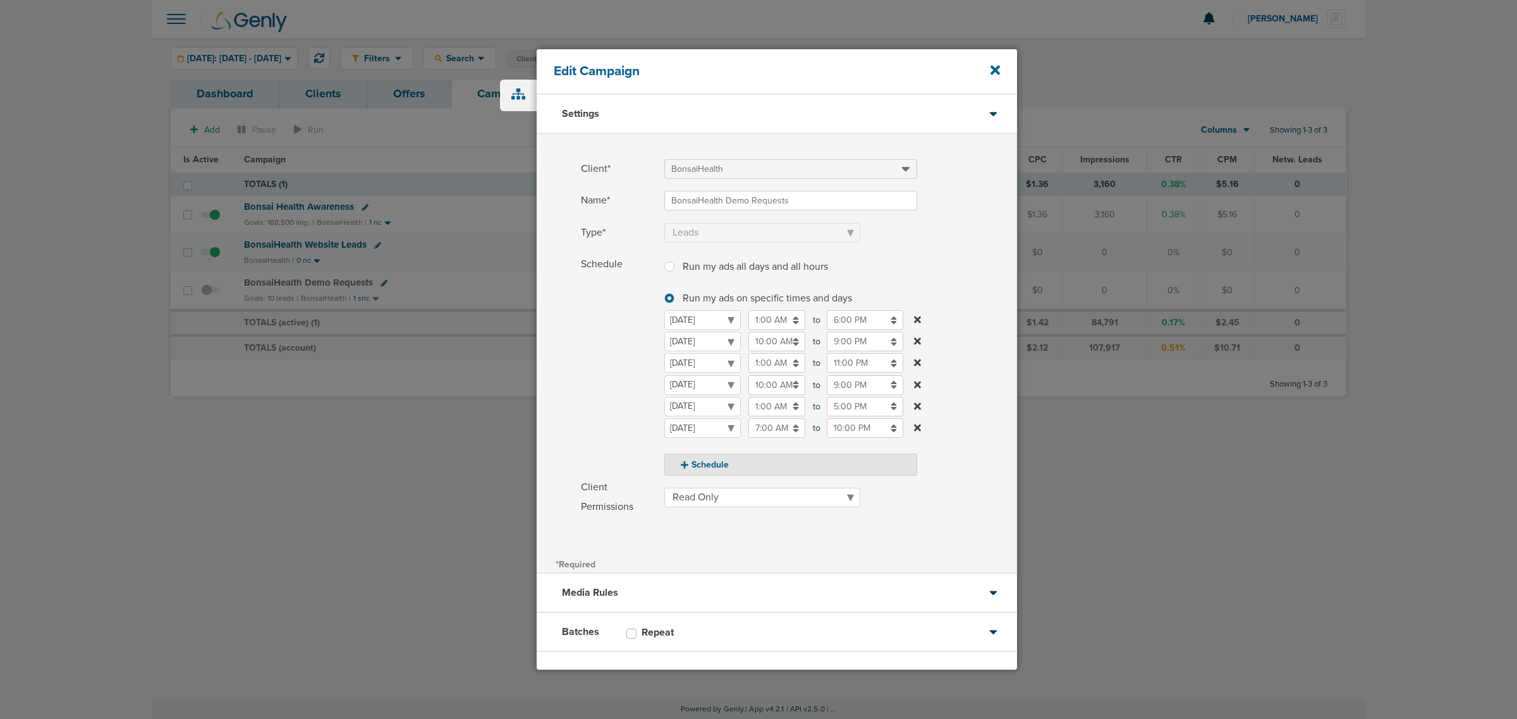
click at [964, 269] on label "Schedule Run my ads all days and all hours Run my ads all days and all hours Ru…" at bounding box center [799, 365] width 436 height 221
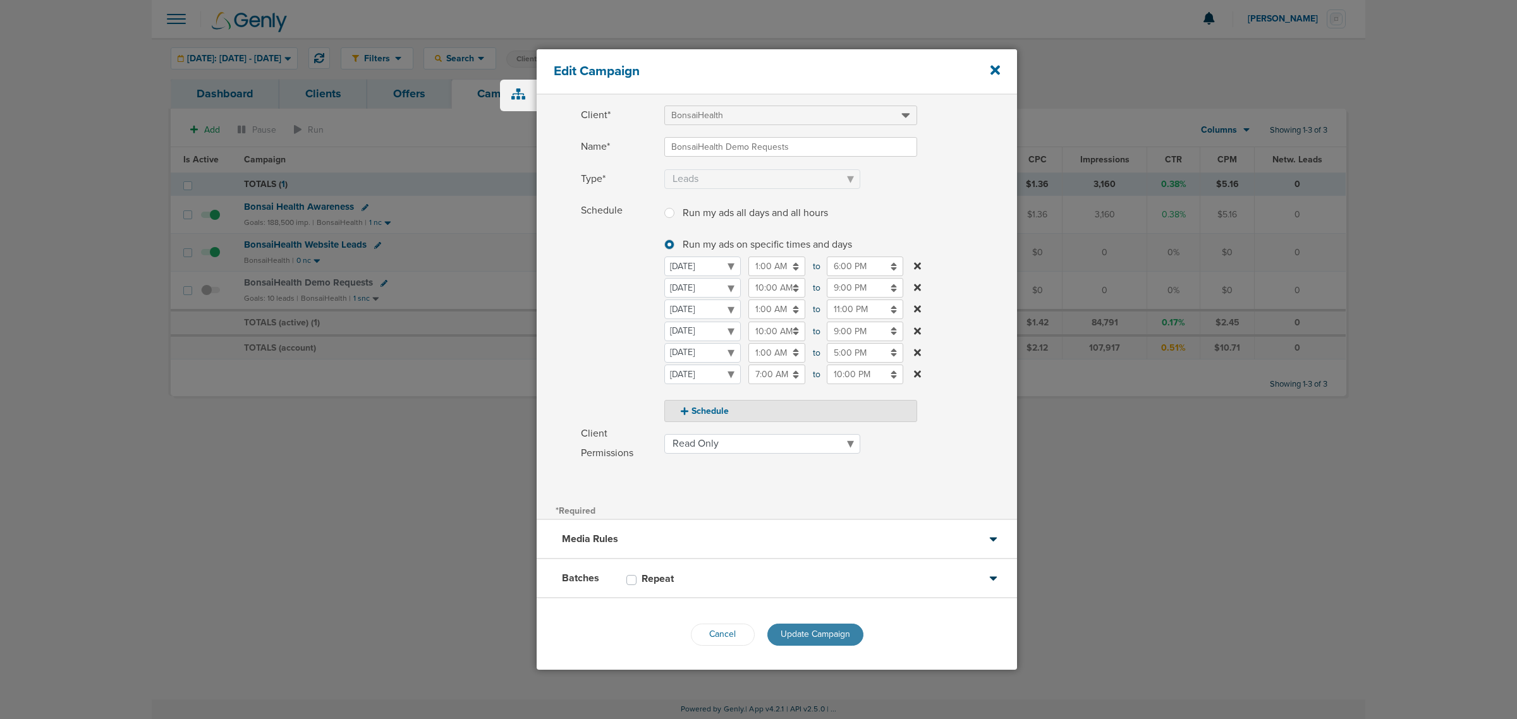
click at [829, 630] on span "Update Campaign" at bounding box center [816, 634] width 70 height 11
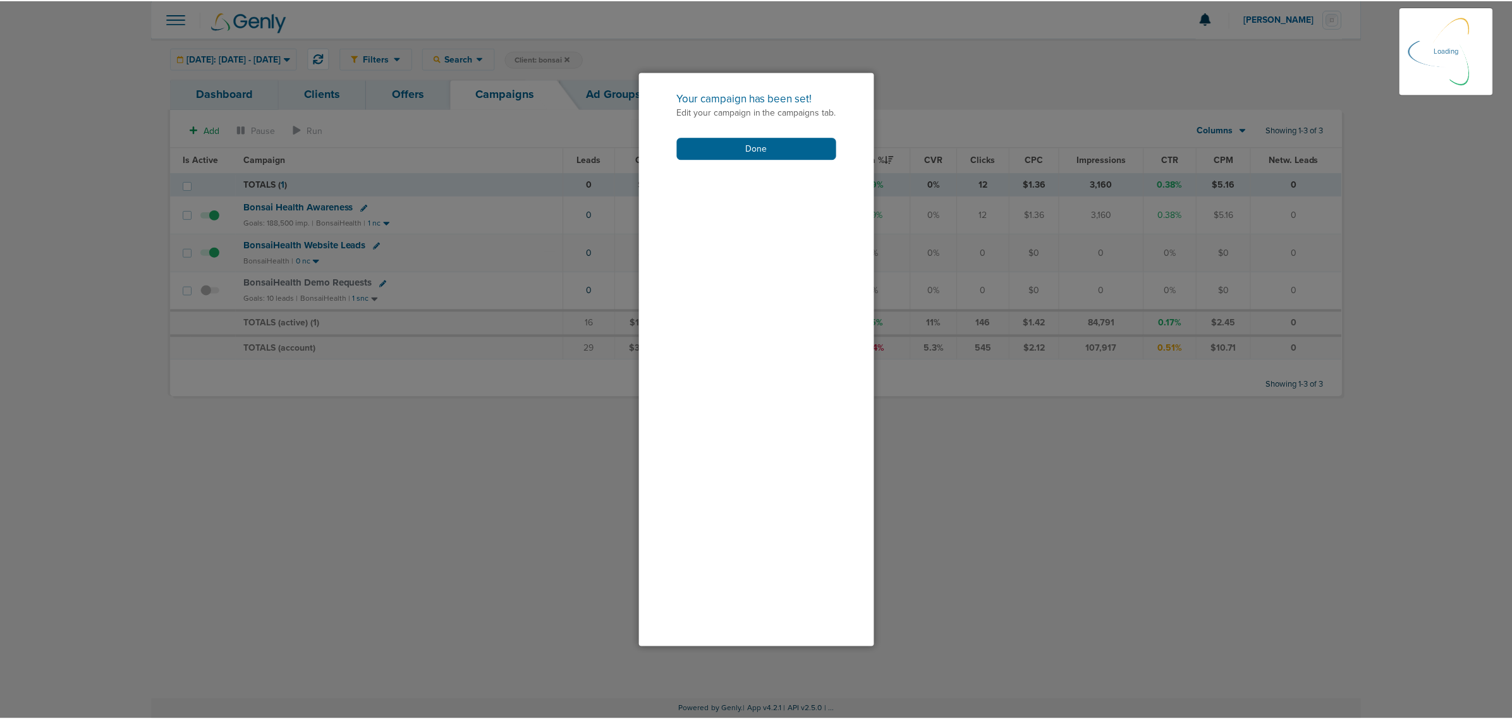
scroll to position [13, 0]
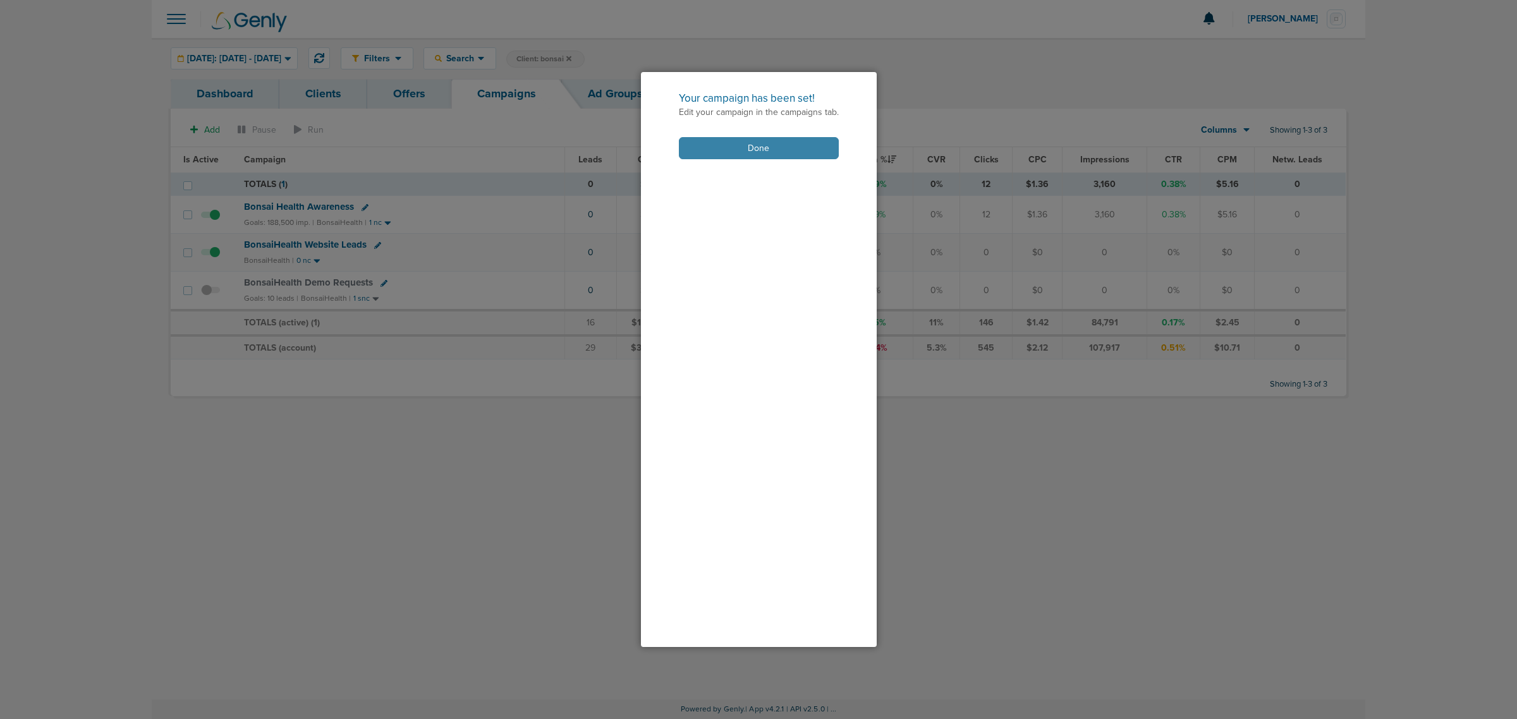
click at [786, 146] on button "Done" at bounding box center [759, 148] width 160 height 22
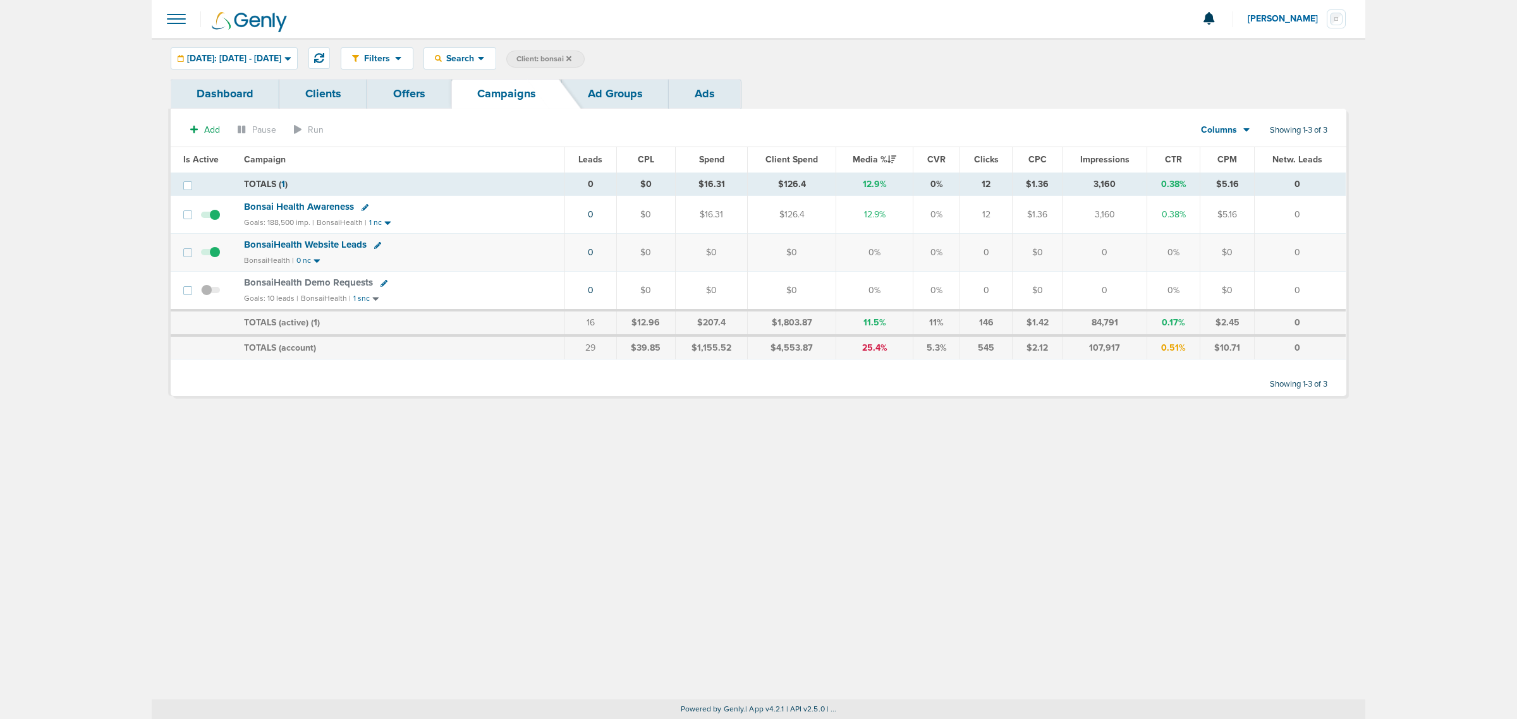
click at [201, 296] on span at bounding box center [210, 296] width 19 height 0
click at [211, 293] on input "checkbox" at bounding box center [211, 293] width 0 height 0
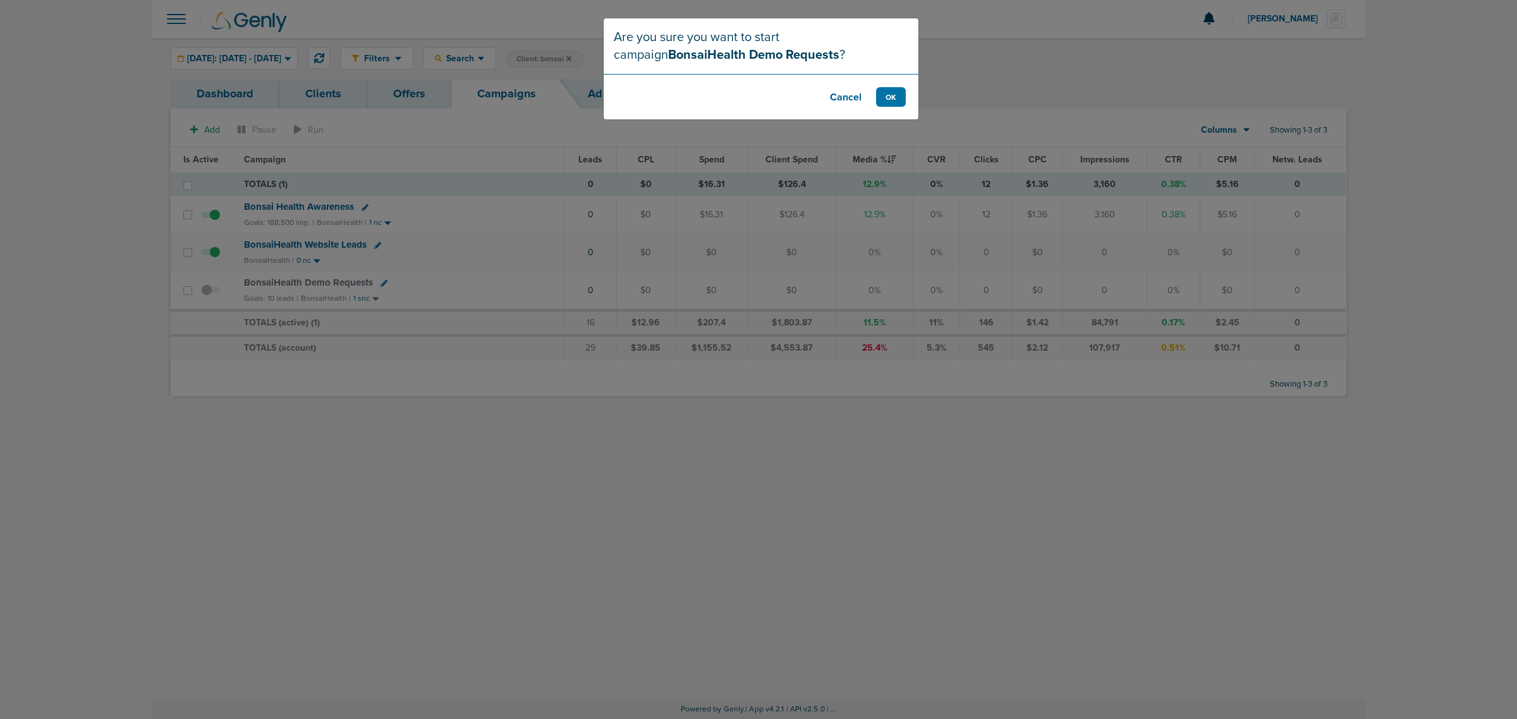
click at [893, 109] on footer "Cancel OK" at bounding box center [761, 97] width 315 height 46
click at [896, 97] on button "OK" at bounding box center [891, 97] width 30 height 20
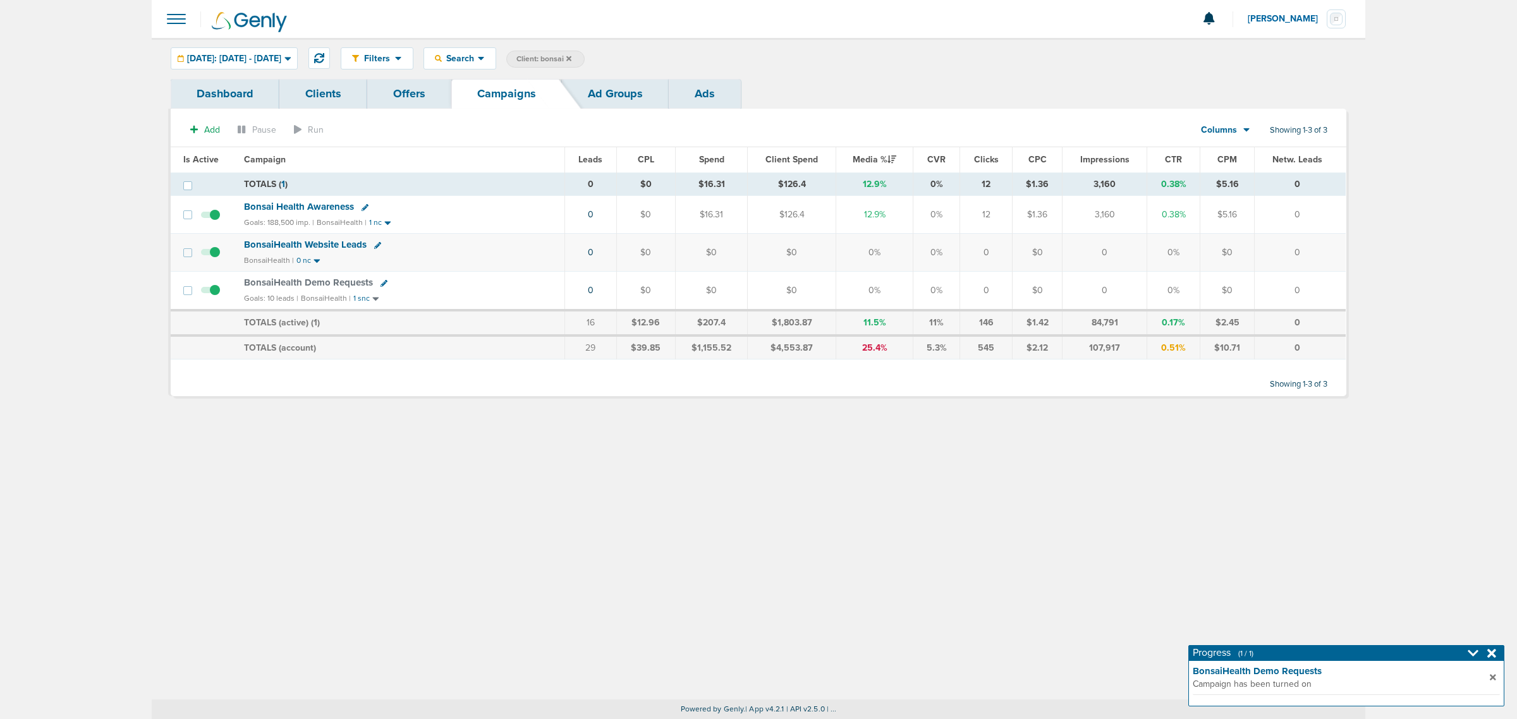
click at [571, 59] on span "Client: bonsai" at bounding box center [543, 59] width 55 height 11
drag, startPoint x: 685, startPoint y: 58, endPoint x: 624, endPoint y: 58, distance: 60.7
click at [624, 58] on span "Client Campaign Offers Landing Page Ad Group Network Campaign Ad Ad Status Netw…" at bounding box center [616, 60] width 221 height 18
type input "nexhealth"
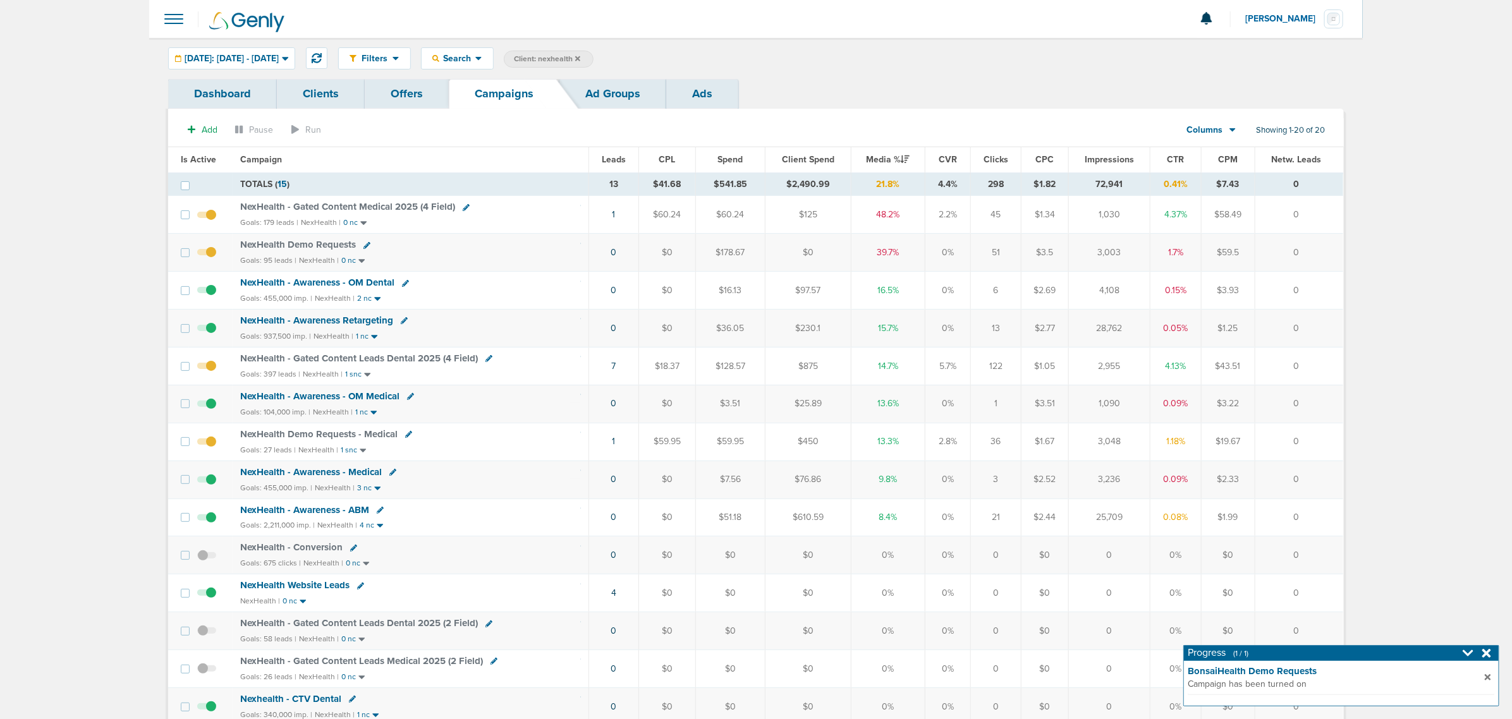
click at [322, 244] on span "NexHealth Demo Requests" at bounding box center [298, 244] width 116 height 11
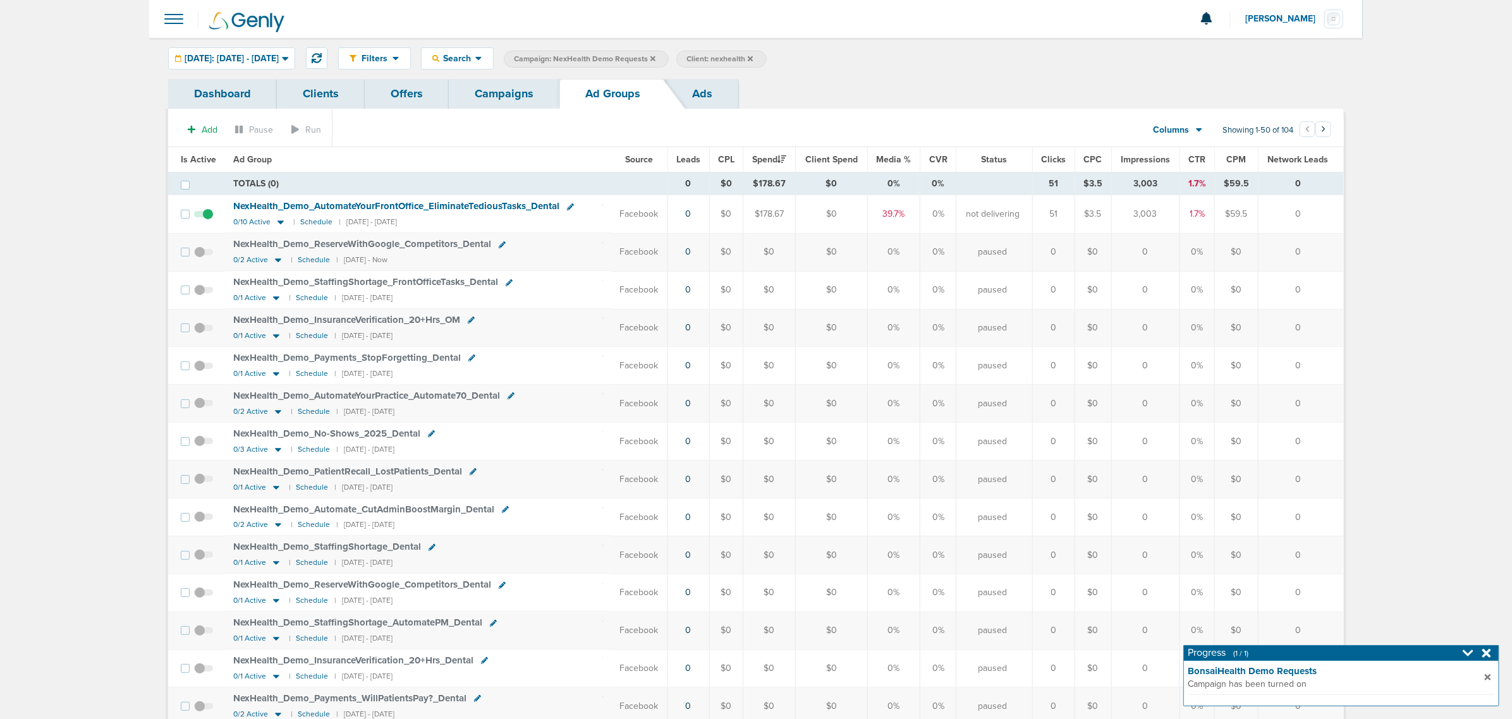
click at [419, 89] on link "Offers" at bounding box center [407, 94] width 84 height 30
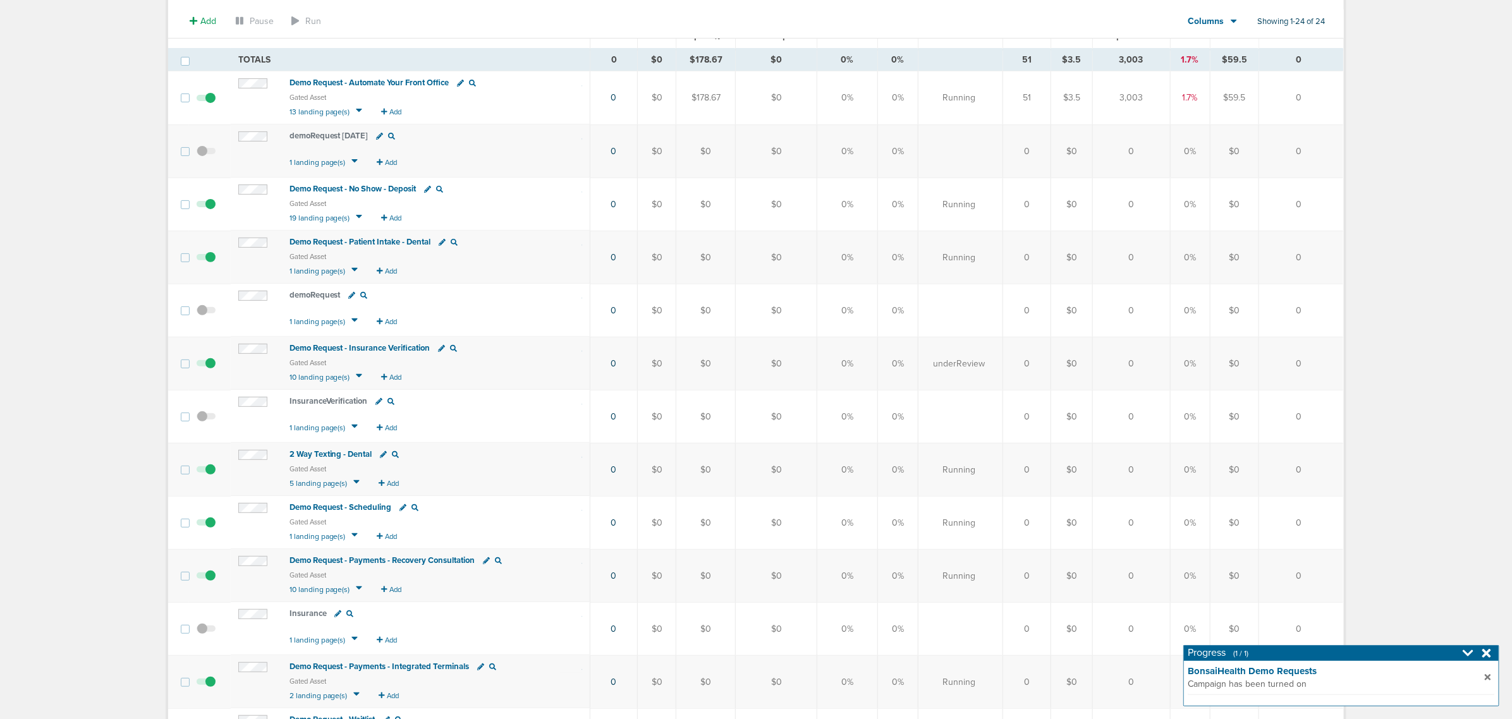
scroll to position [158, 0]
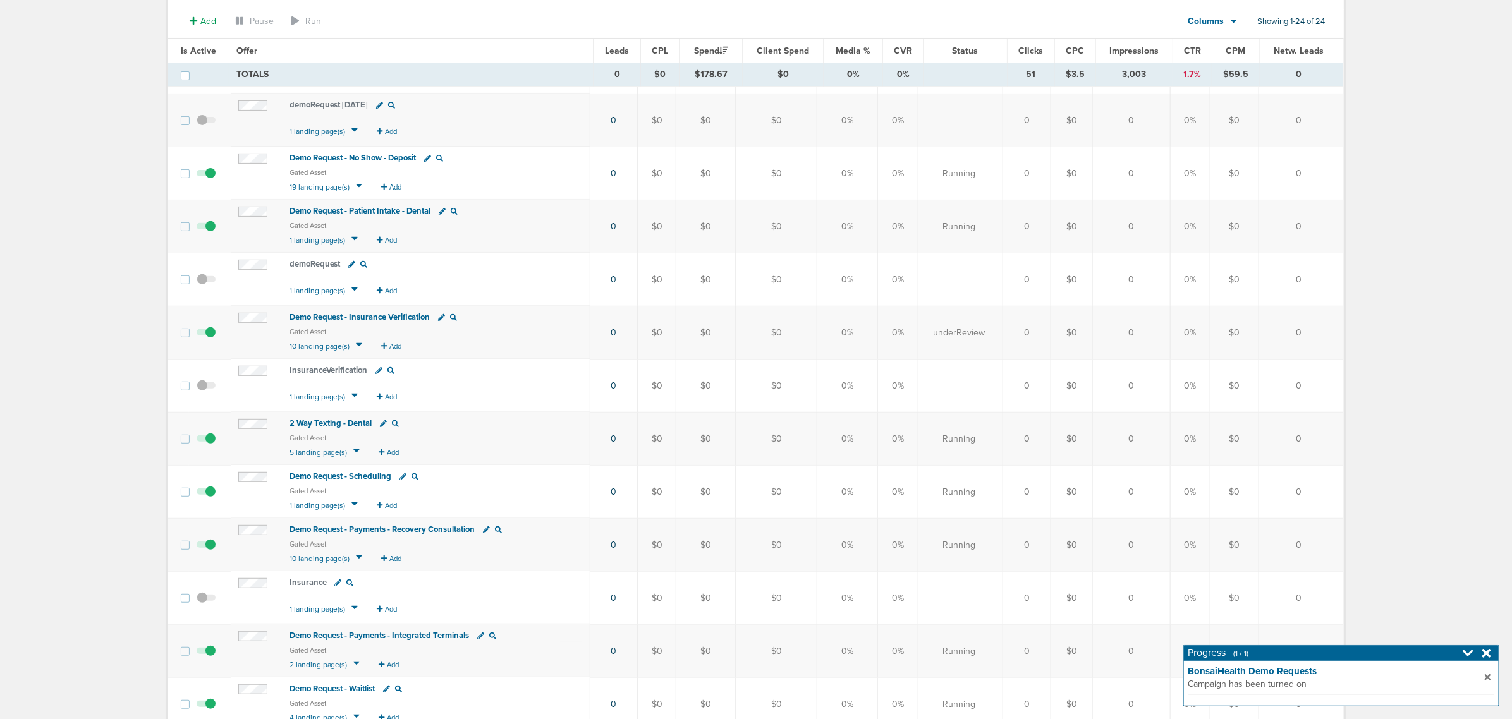
click at [405, 532] on span "Demo Request - Payments - Recovery Consultation" at bounding box center [383, 530] width 186 height 10
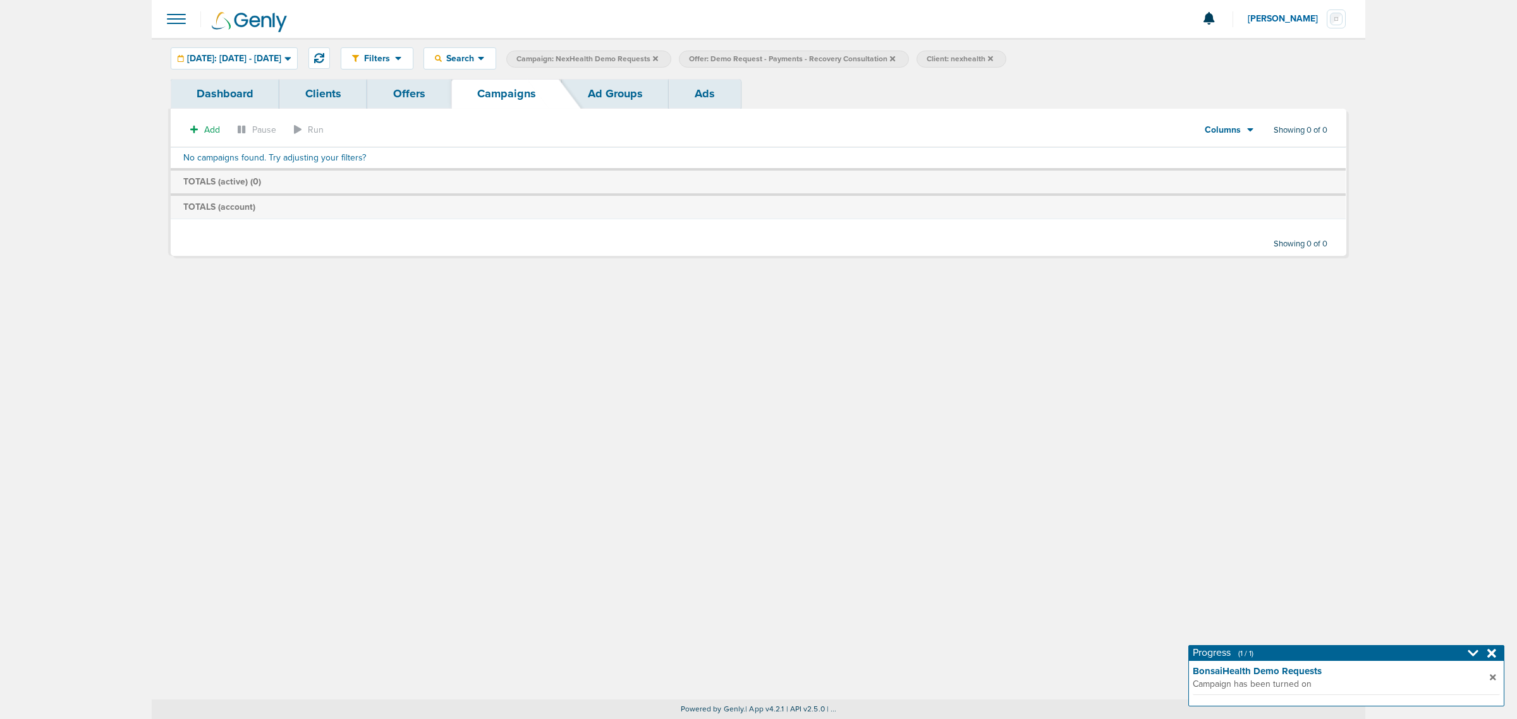
click at [1491, 652] on icon at bounding box center [1492, 653] width 9 height 9
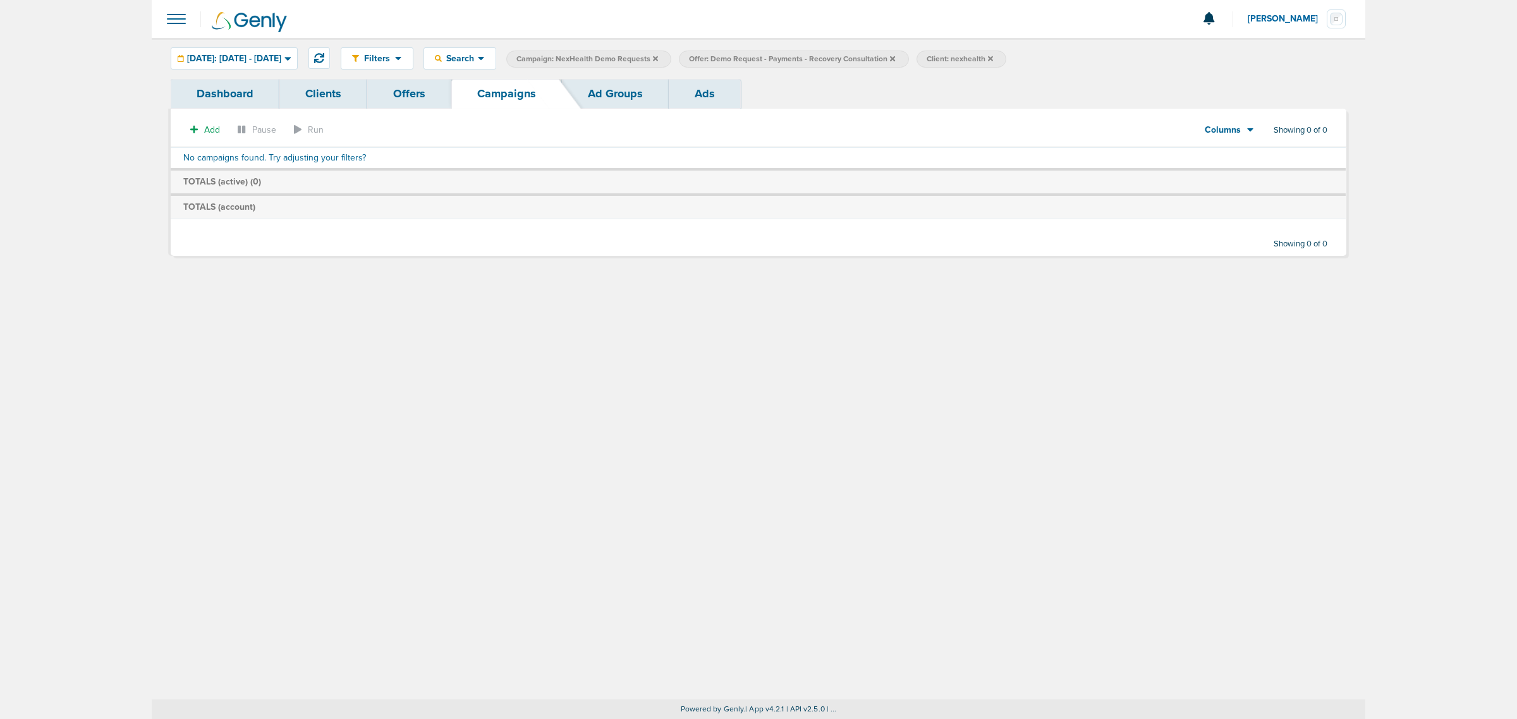
click at [570, 380] on div "Filters Active Only Settings Status Active Inactive Objectives MQL SQL Traffic …" at bounding box center [759, 369] width 1214 height 662
click at [671, 58] on label "Campaign: NexHealth Demo Requests" at bounding box center [588, 59] width 165 height 17
click at [658, 58] on icon at bounding box center [655, 58] width 5 height 5
click at [723, 57] on icon at bounding box center [720, 58] width 5 height 5
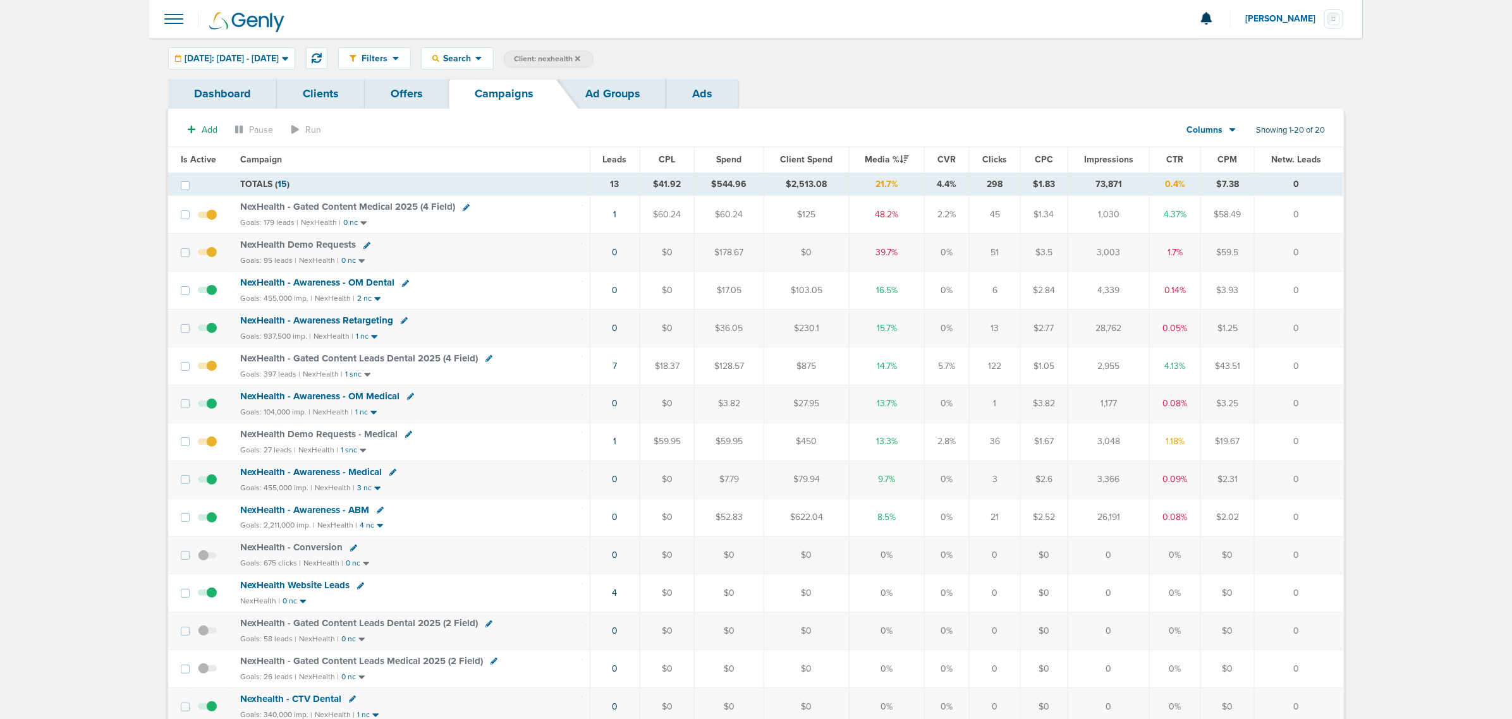
click at [580, 55] on icon at bounding box center [577, 59] width 5 height 8
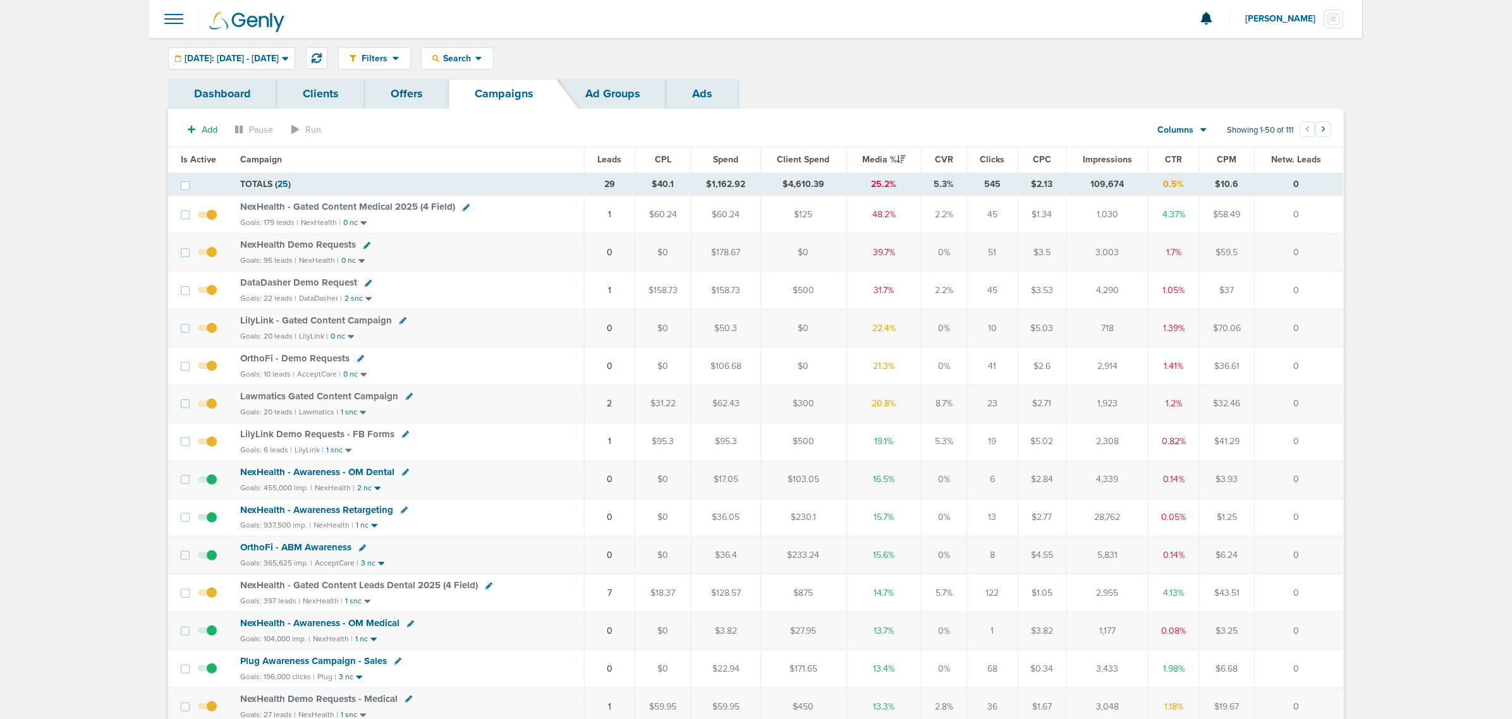
click at [335, 243] on span "NexHealth Demo Requests" at bounding box center [298, 244] width 116 height 11
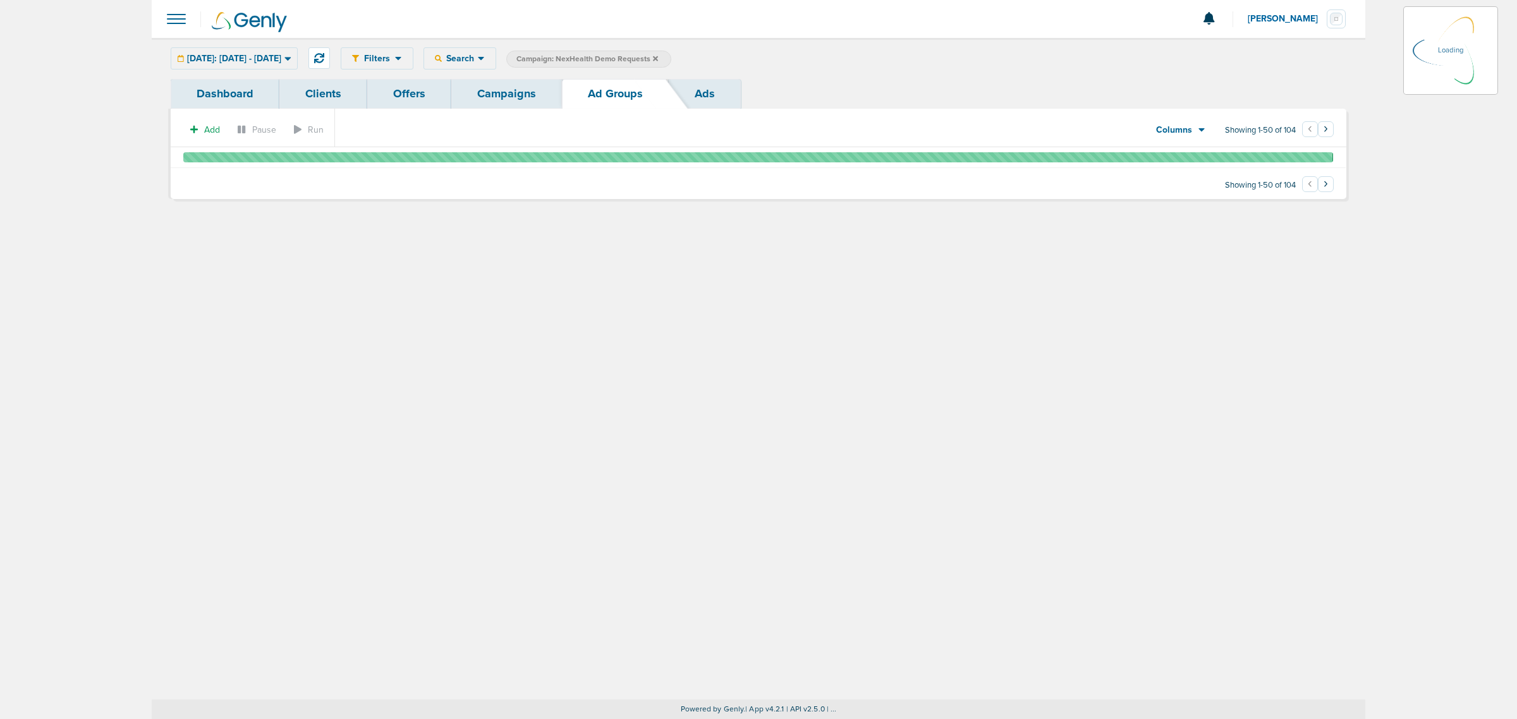
click at [409, 89] on link "Offers" at bounding box center [409, 94] width 84 height 30
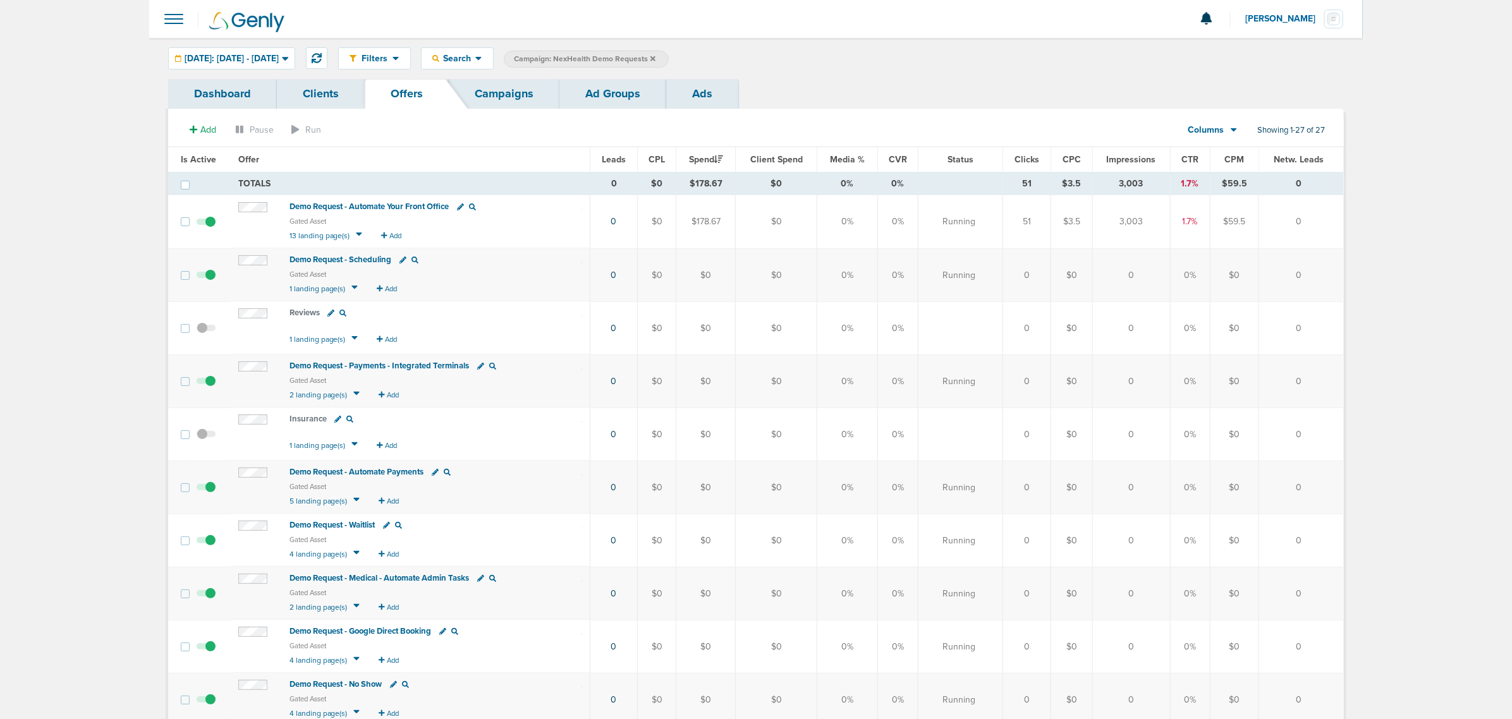
click at [408, 236] on small "13 landing page(s) Add" at bounding box center [436, 236] width 293 height 15
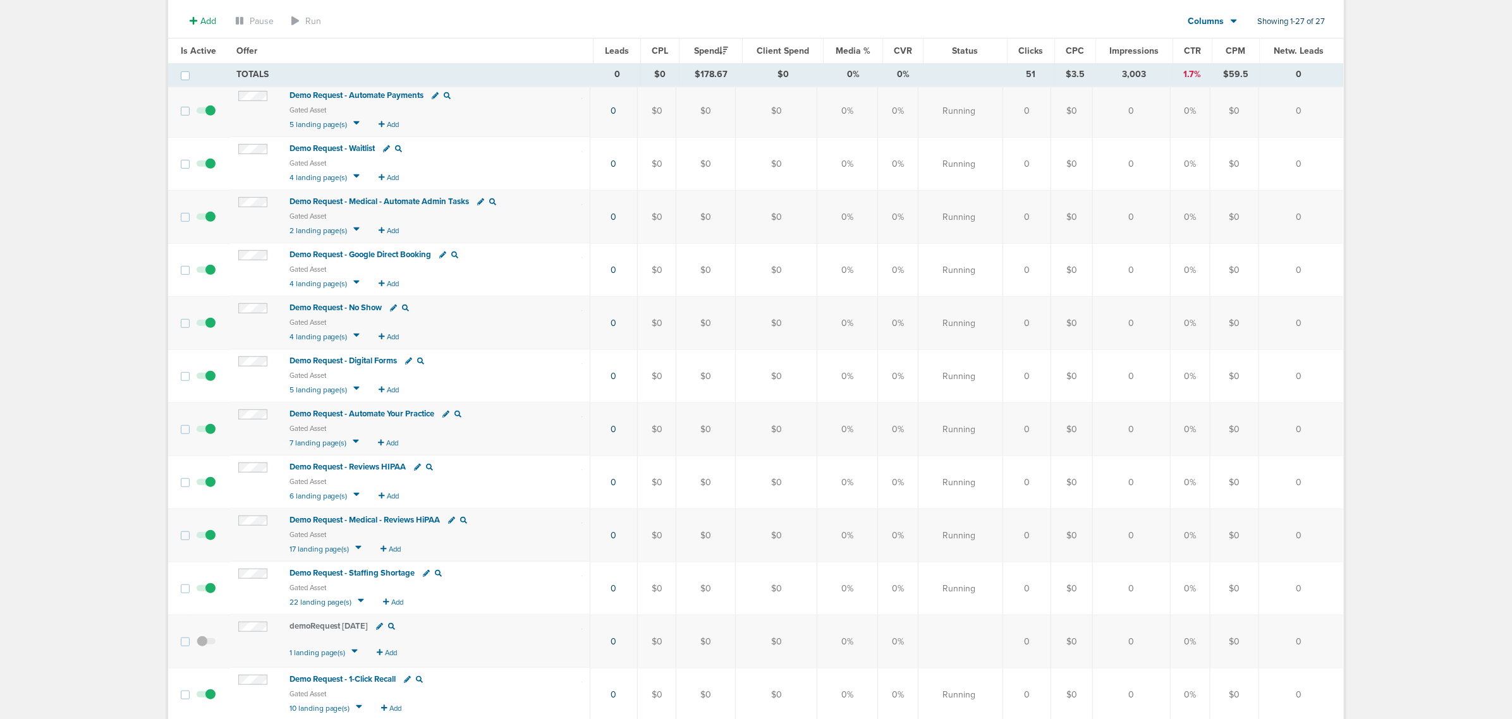
click at [338, 358] on span "Demo Request - Digital Forms" at bounding box center [344, 361] width 108 height 10
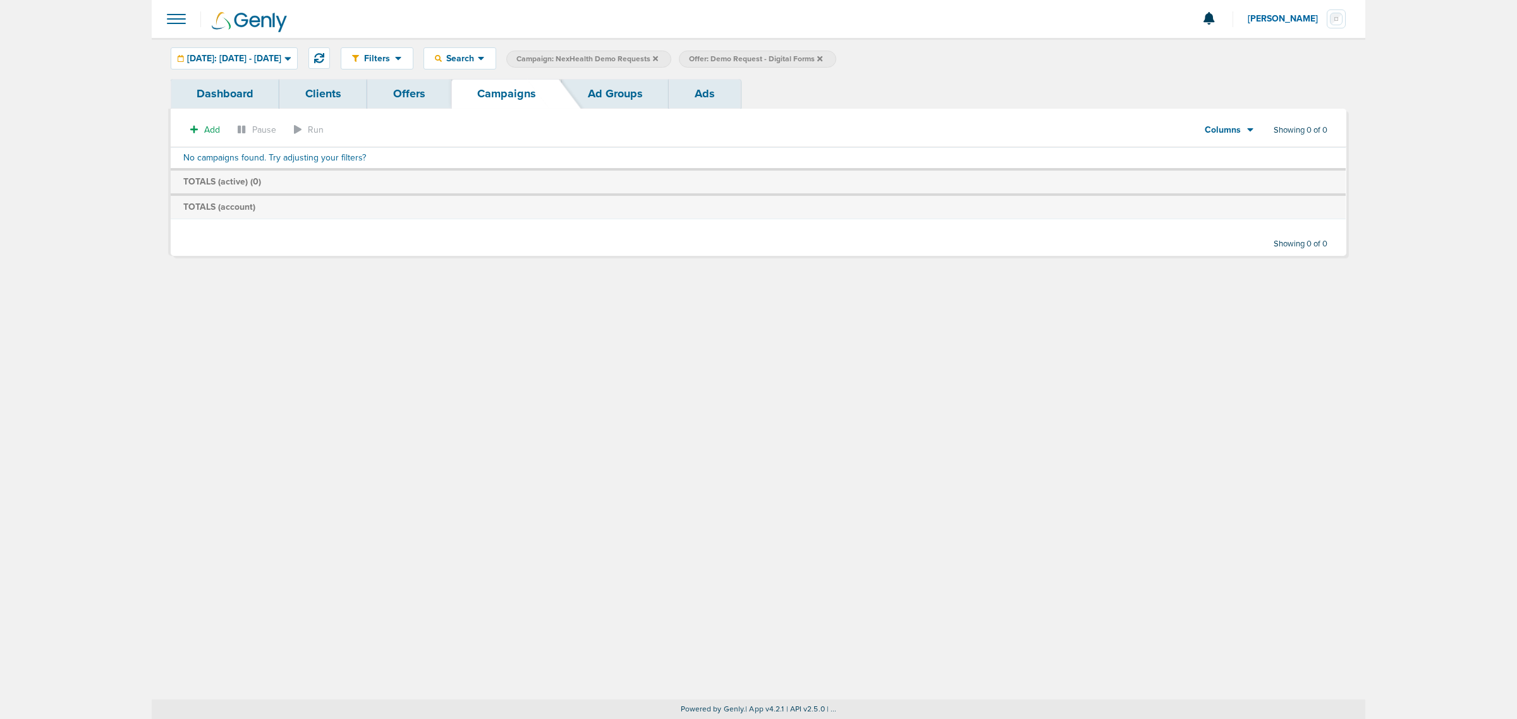
click at [563, 392] on div "Filters Active Only Settings Status Active Inactive Objectives MQL SQL Traffic …" at bounding box center [759, 369] width 1214 height 662
click at [658, 56] on icon at bounding box center [655, 58] width 5 height 5
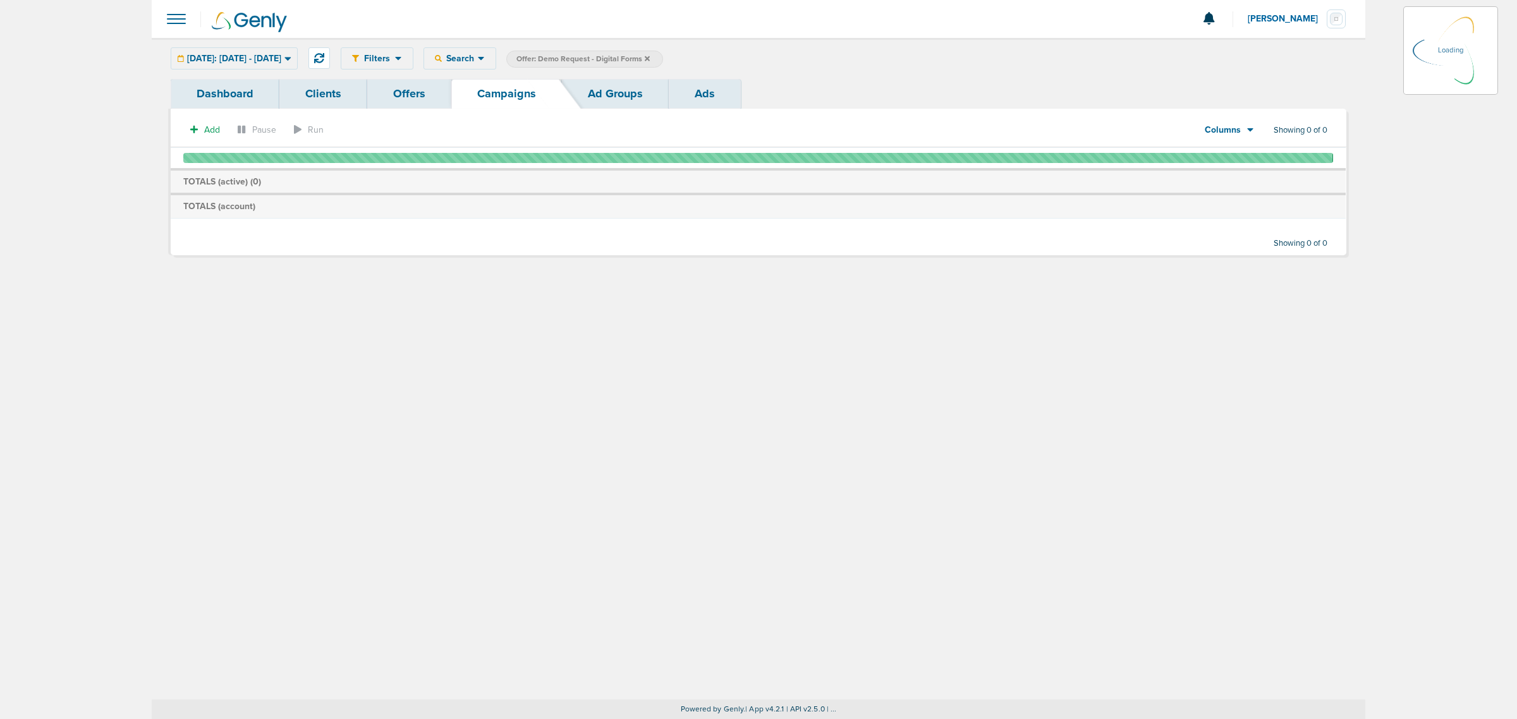
click at [650, 58] on icon at bounding box center [647, 58] width 5 height 5
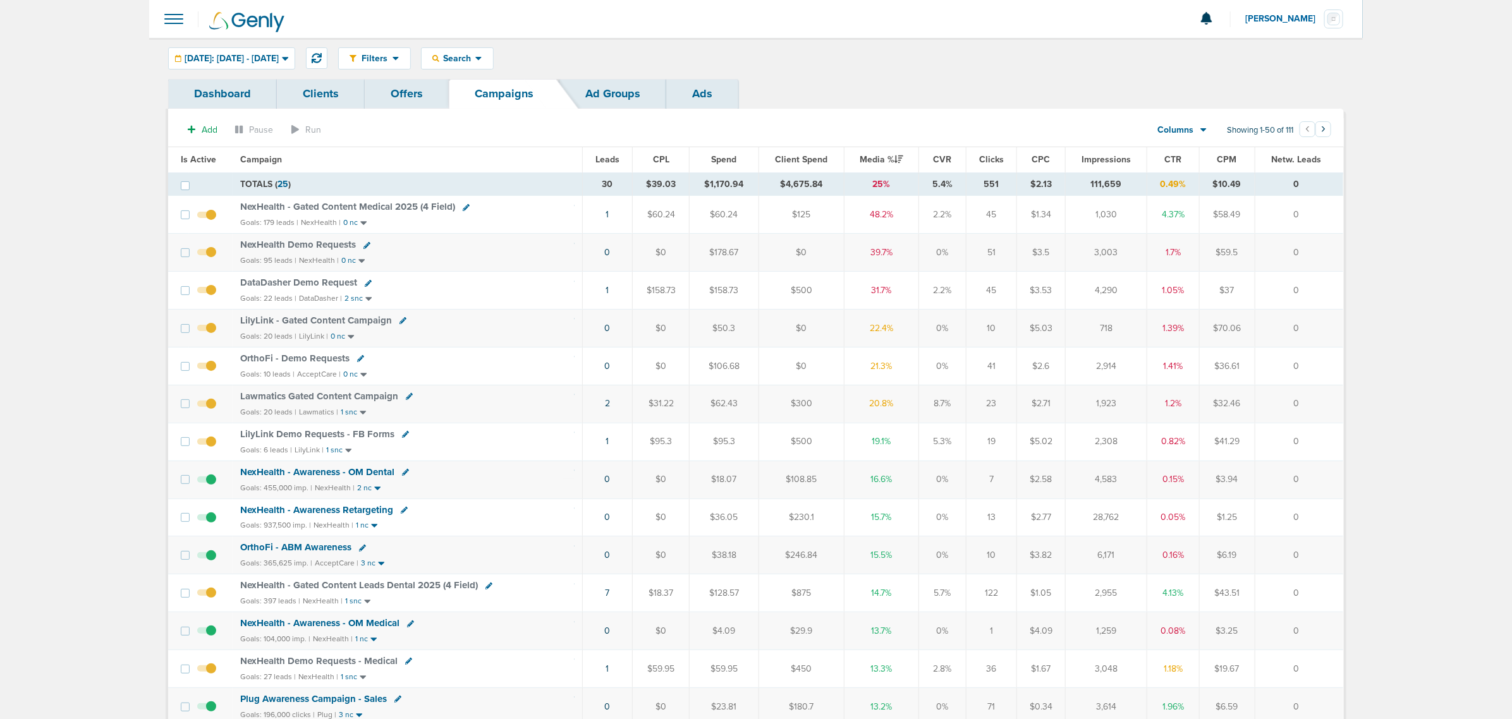
drag, startPoint x: 829, startPoint y: 66, endPoint x: 627, endPoint y: 302, distance: 310.2
click at [322, 59] on icon at bounding box center [317, 58] width 10 height 10
click at [895, 21] on div at bounding box center [756, 19] width 1214 height 38
